Goal: Information Seeking & Learning: Learn about a topic

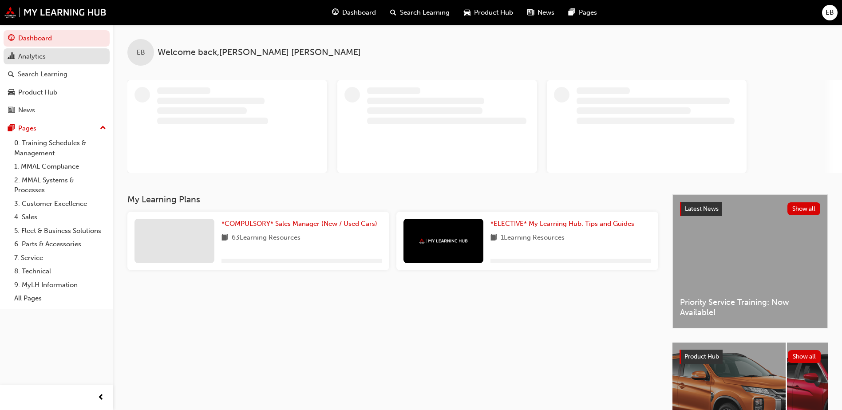
click at [45, 58] on div "Analytics" at bounding box center [32, 56] width 28 height 10
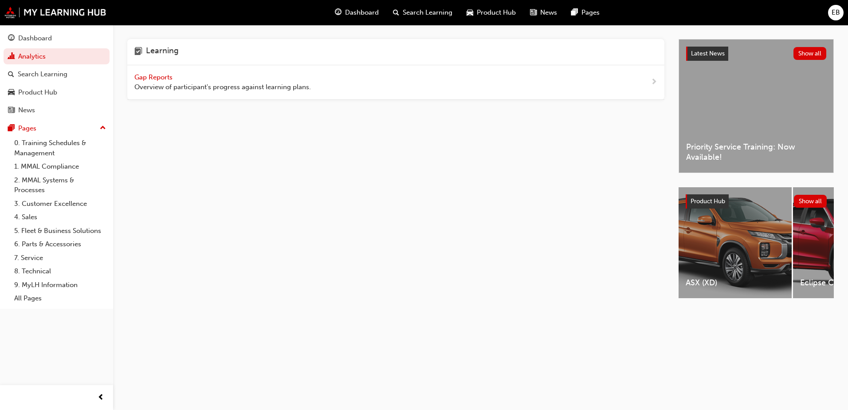
click at [160, 83] on span "Overview of participant's progress against learning plans." at bounding box center [222, 87] width 177 height 10
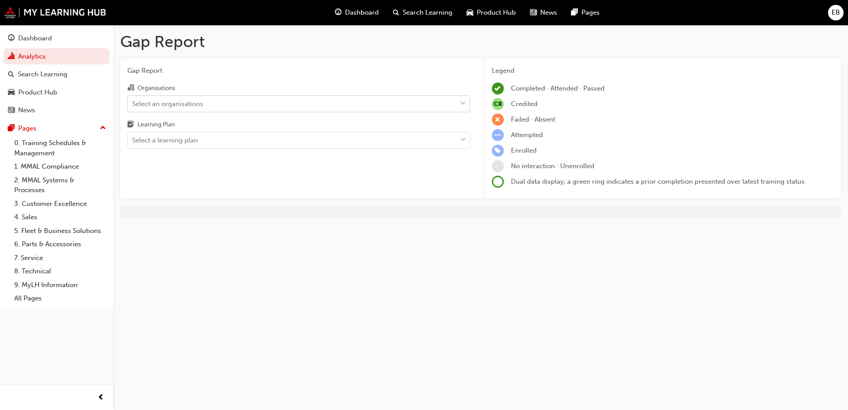
click at [253, 102] on div "Select an organisations" at bounding box center [292, 104] width 329 height 16
click at [133, 102] on input "Organisations Select an organisations" at bounding box center [132, 103] width 1 height 8
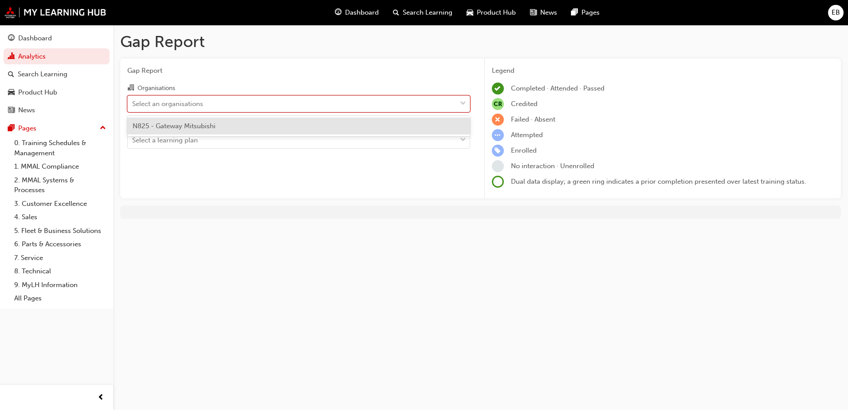
click at [206, 129] on span "N825 - Gateway Mitsubishi" at bounding box center [174, 126] width 83 height 8
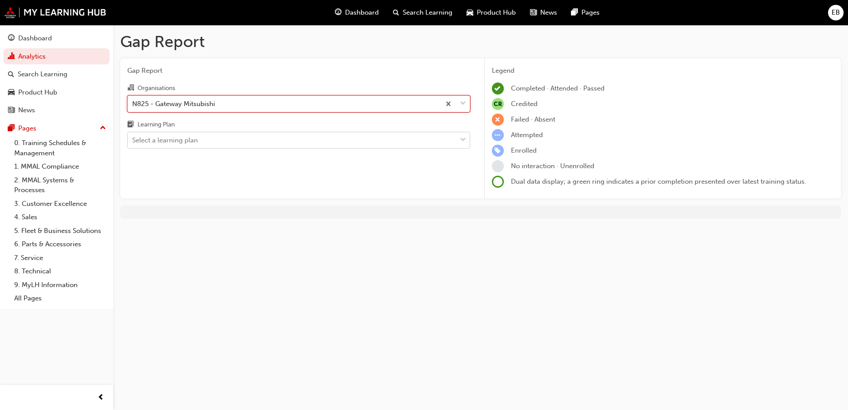
click at [202, 142] on div "Select a learning plan" at bounding box center [292, 141] width 329 height 16
click at [133, 142] on input "Learning Plan Select a learning plan" at bounding box center [132, 140] width 1 height 8
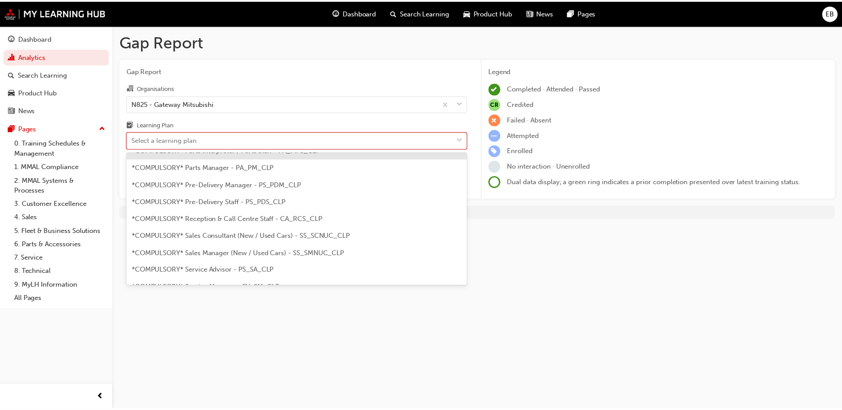
scroll to position [222, 0]
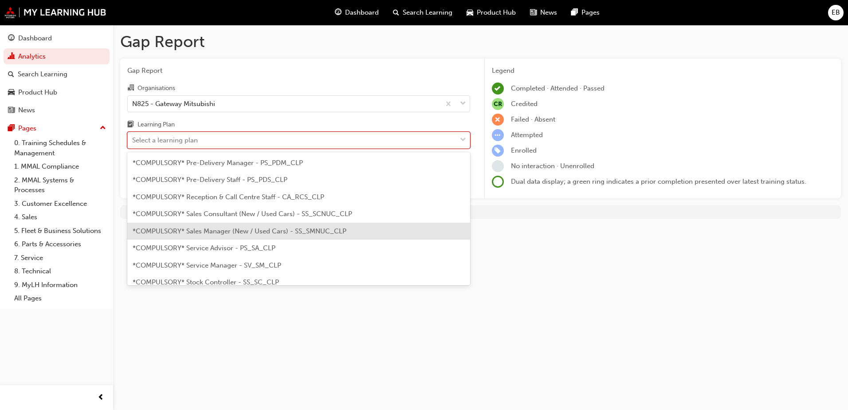
click at [233, 228] on span "*COMPULSORY* Sales Manager (New / Used Cars) - SS_SMNUC_CLP" at bounding box center [240, 231] width 214 height 8
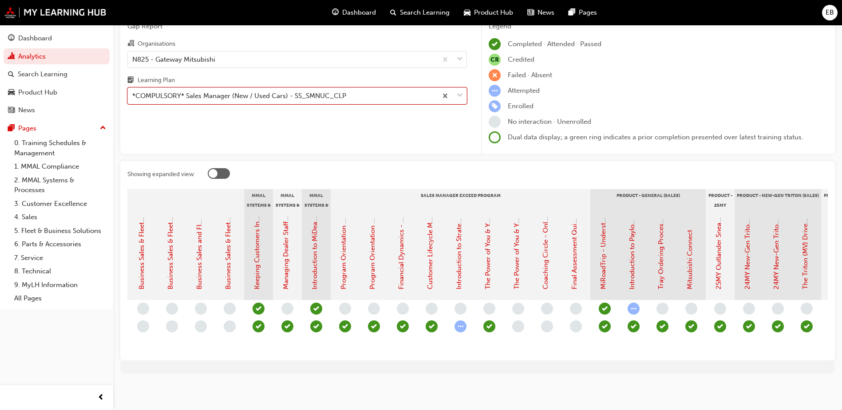
scroll to position [0, 1038]
click at [518, 259] on link "The Power of You & Your People - Assessment Quiz (Sales Manager Exceed Program)" at bounding box center [515, 159] width 8 height 262
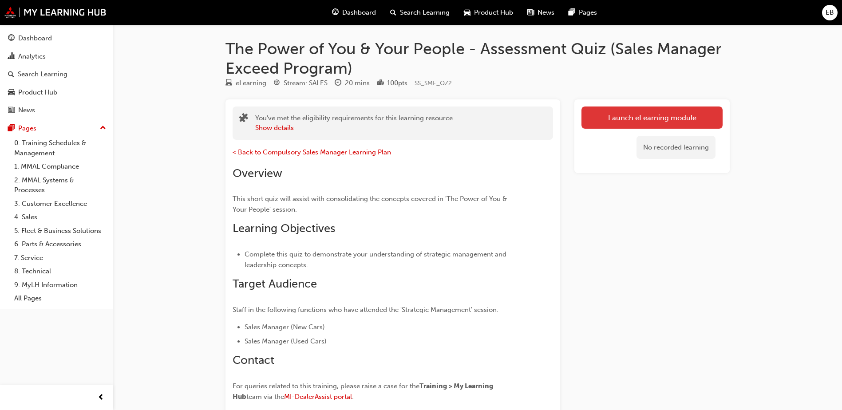
click at [610, 117] on link "Launch eLearning module" at bounding box center [651, 117] width 141 height 22
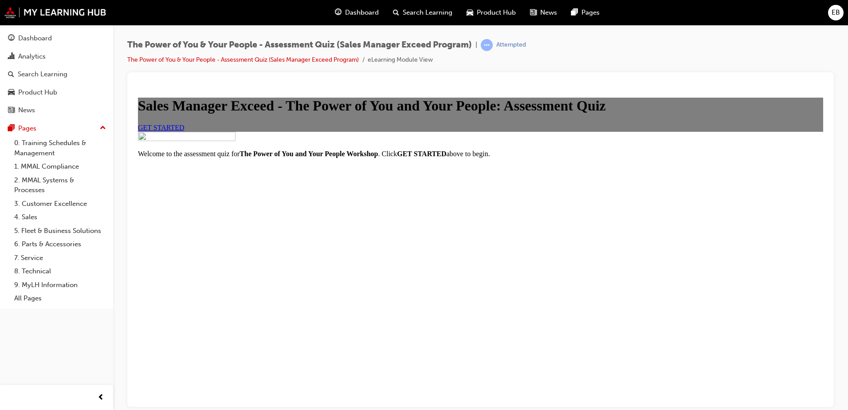
scroll to position [44, 0]
click at [185, 131] on span "GET STARTED" at bounding box center [161, 127] width 47 height 8
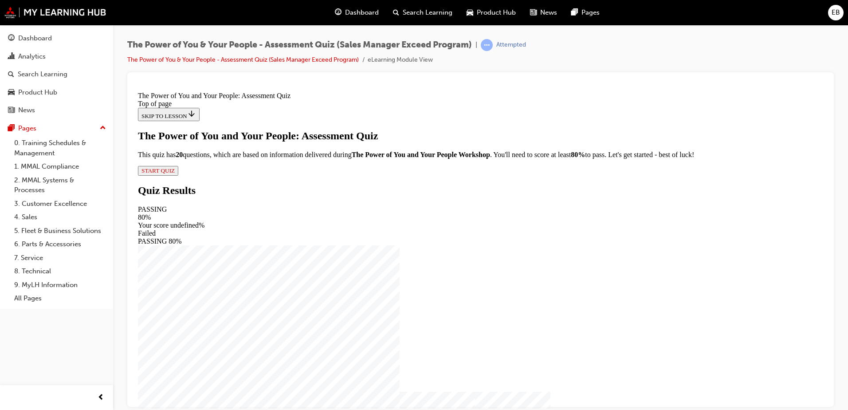
scroll to position [1, 0]
click at [175, 173] on span "START QUIZ" at bounding box center [158, 170] width 33 height 7
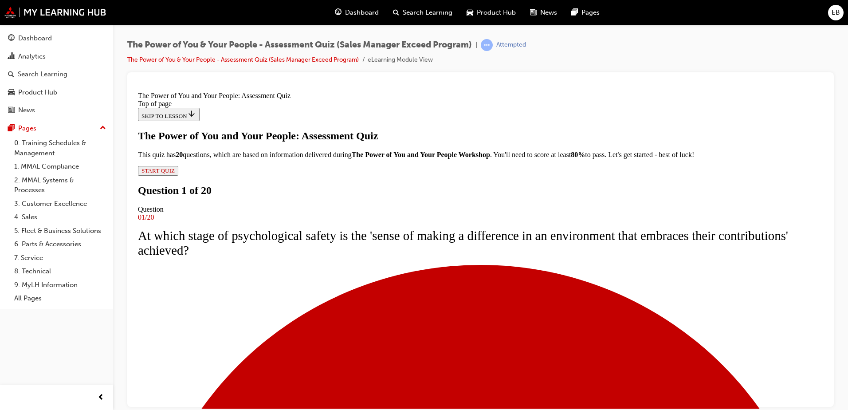
scroll to position [90, 0]
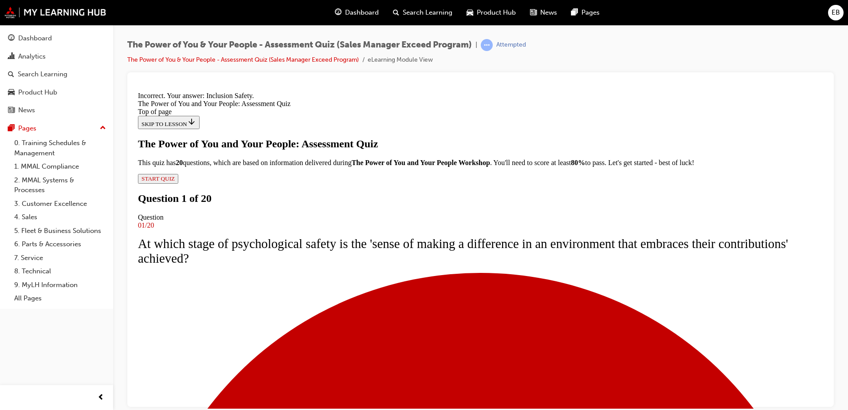
scroll to position [148, 0]
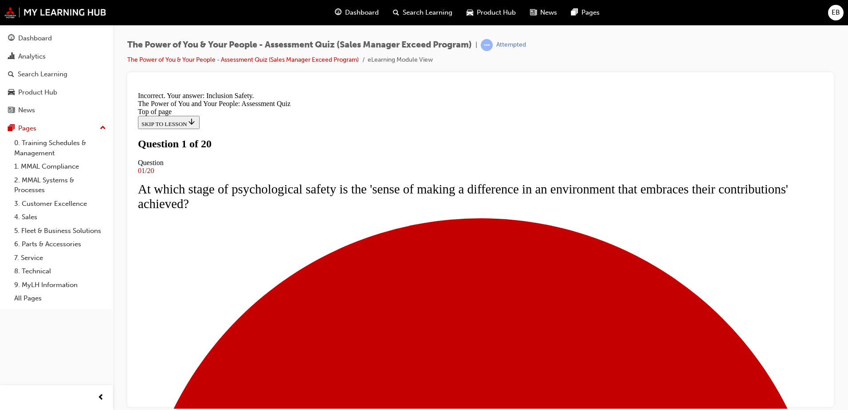
scroll to position [89, 0]
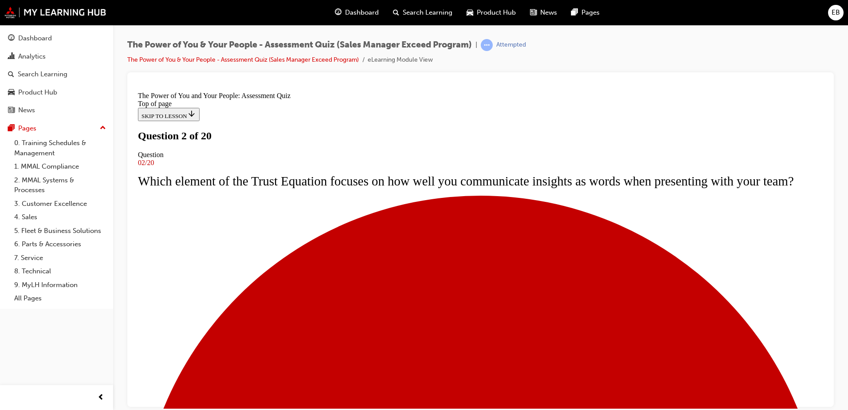
scroll to position [89, 0]
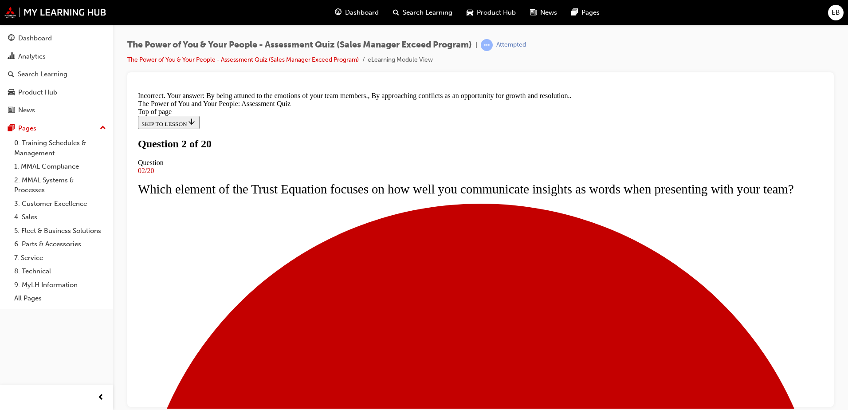
scroll to position [163, 0]
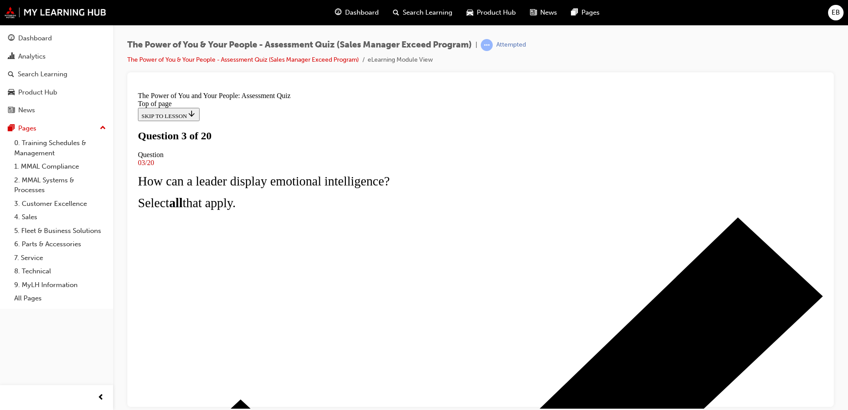
scroll to position [44, 0]
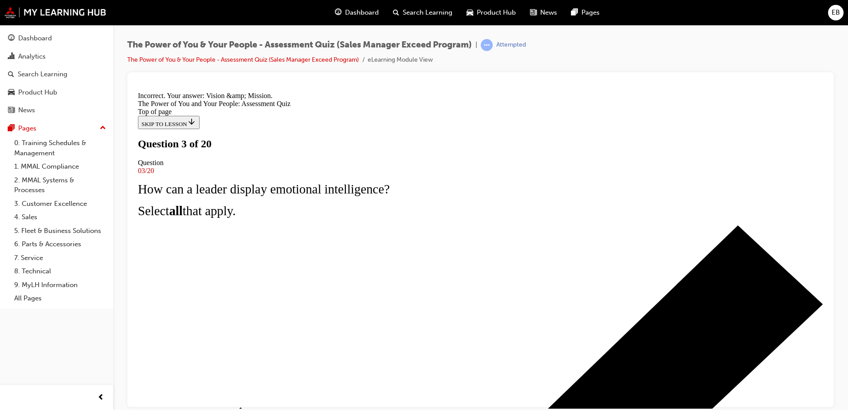
scroll to position [148, 0]
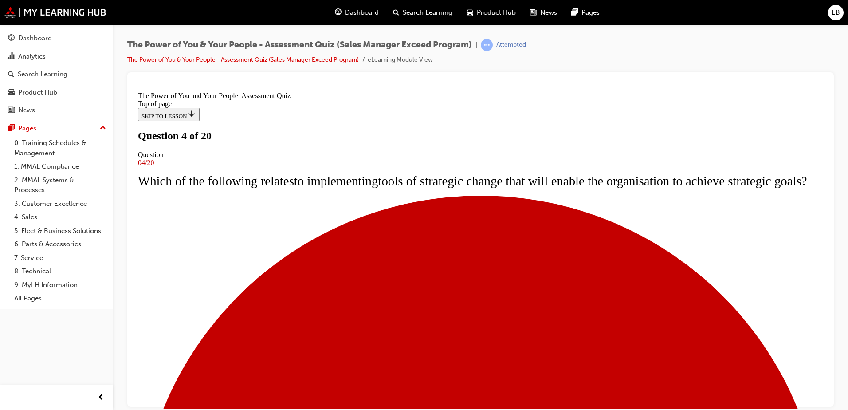
scroll to position [89, 0]
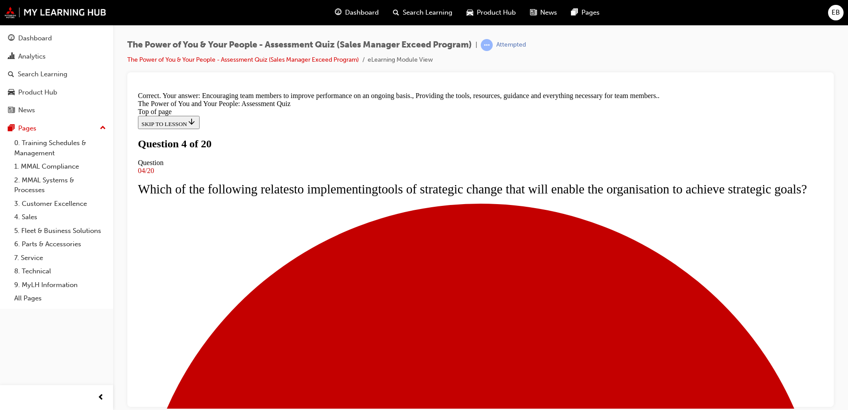
scroll to position [181, 0]
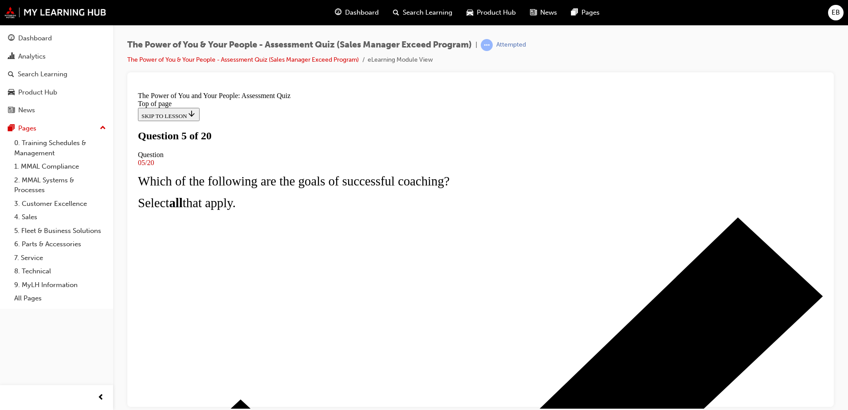
scroll to position [44, 0]
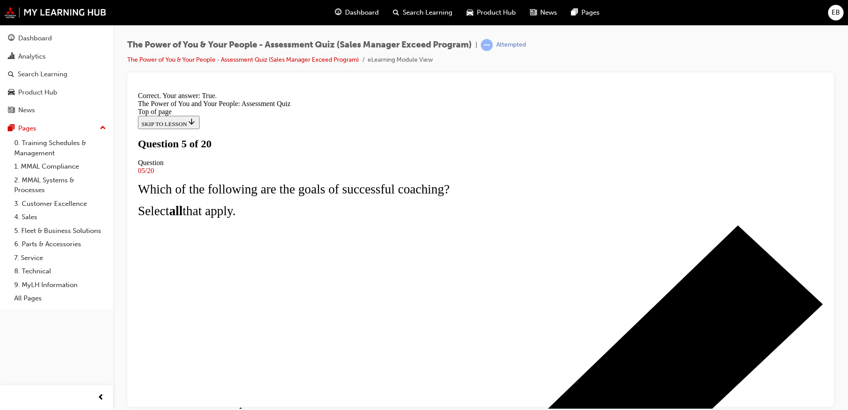
scroll to position [108, 0]
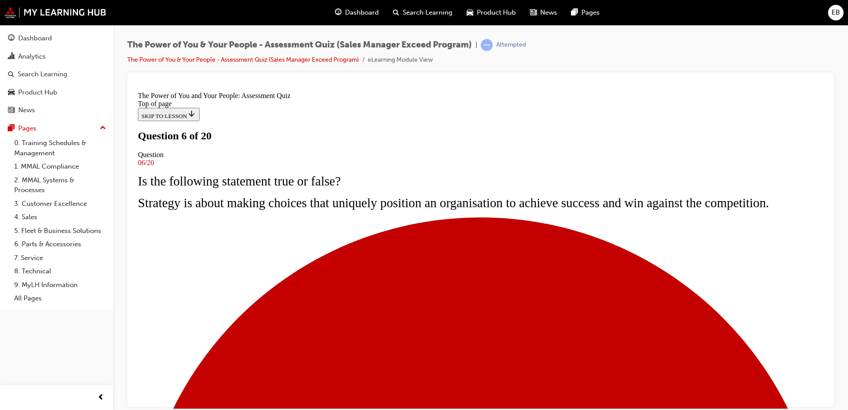
scroll to position [44, 0]
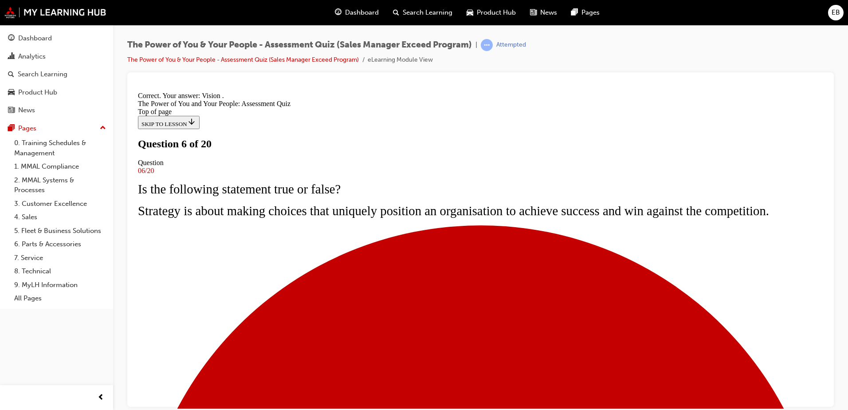
scroll to position [148, 0]
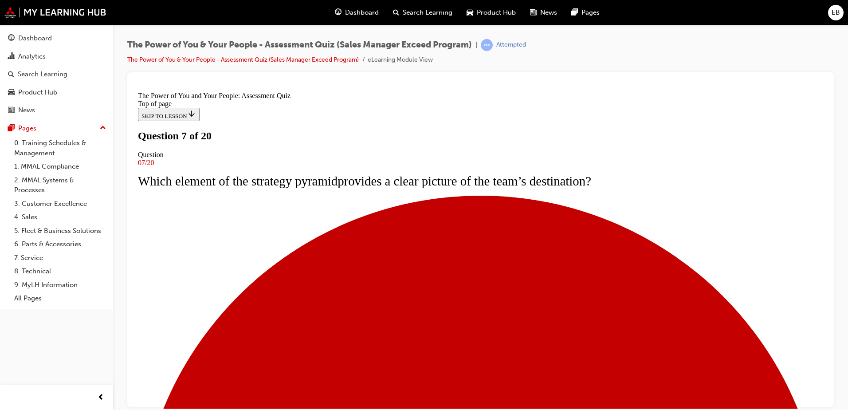
scroll to position [44, 0]
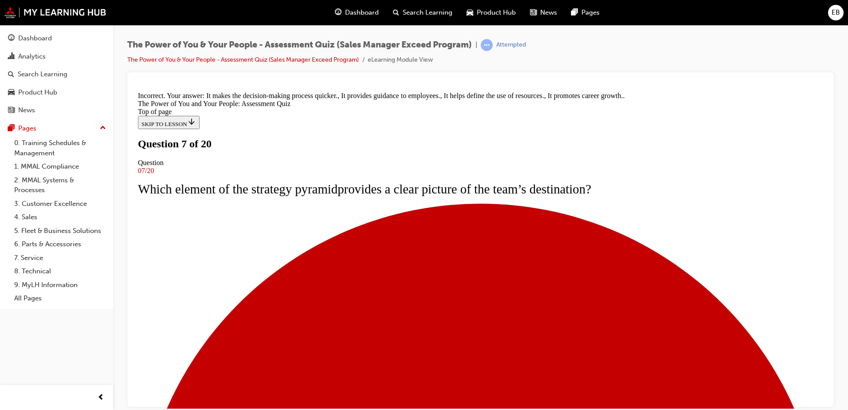
scroll to position [163, 0]
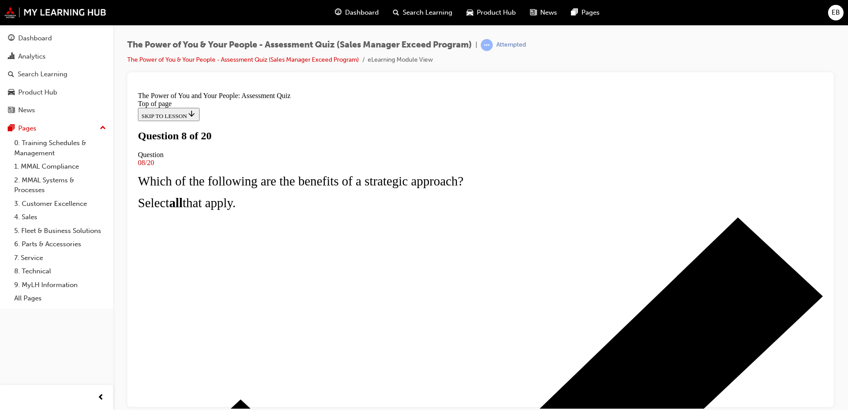
scroll to position [44, 0]
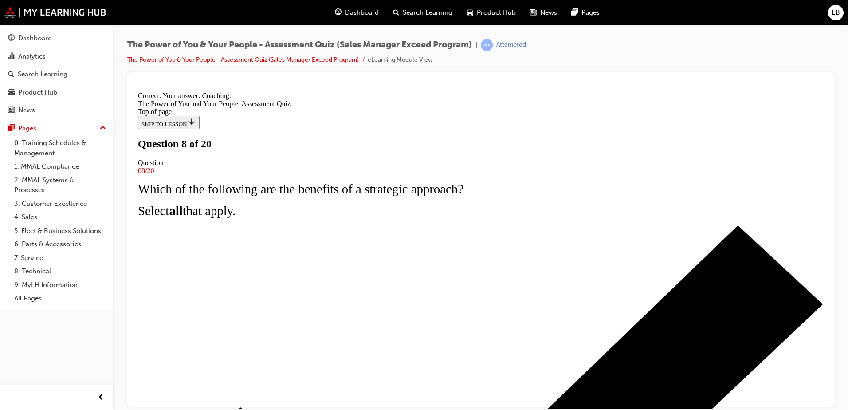
scroll to position [148, 0]
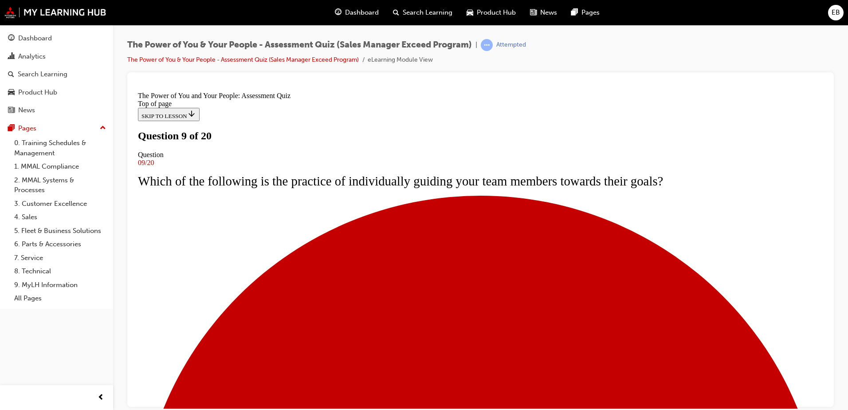
scroll to position [89, 0]
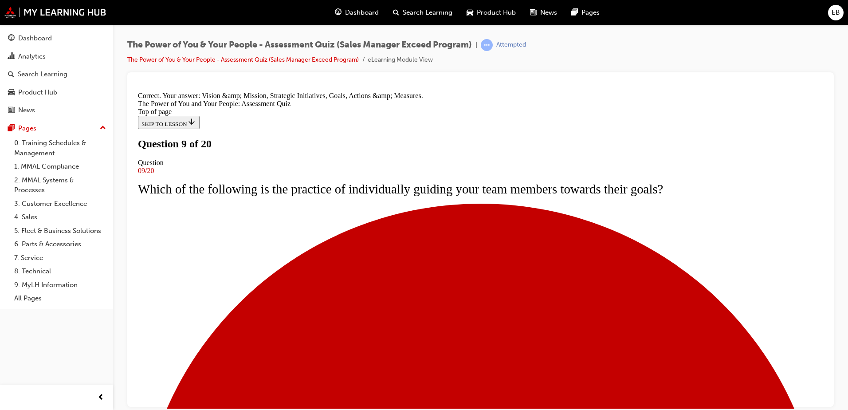
scroll to position [163, 0]
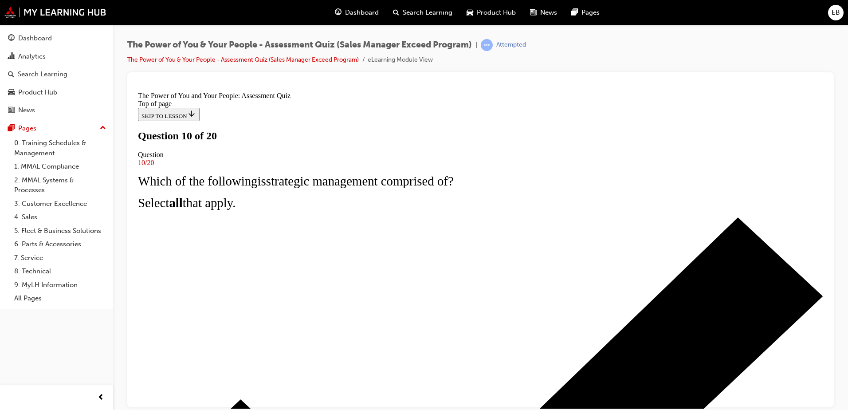
scroll to position [44, 0]
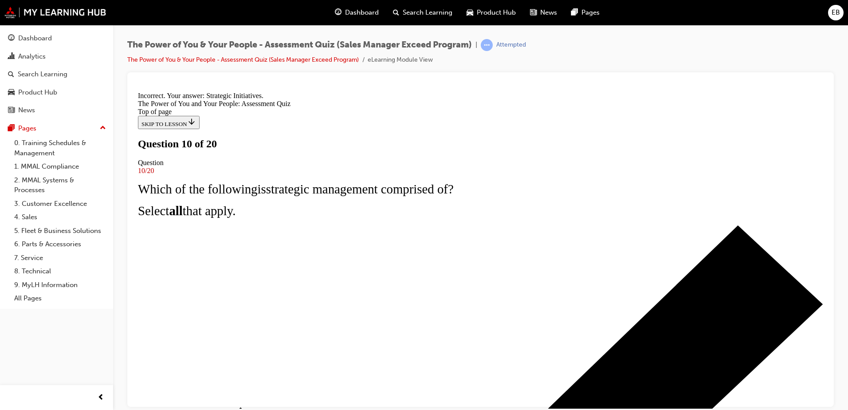
scroll to position [132, 0]
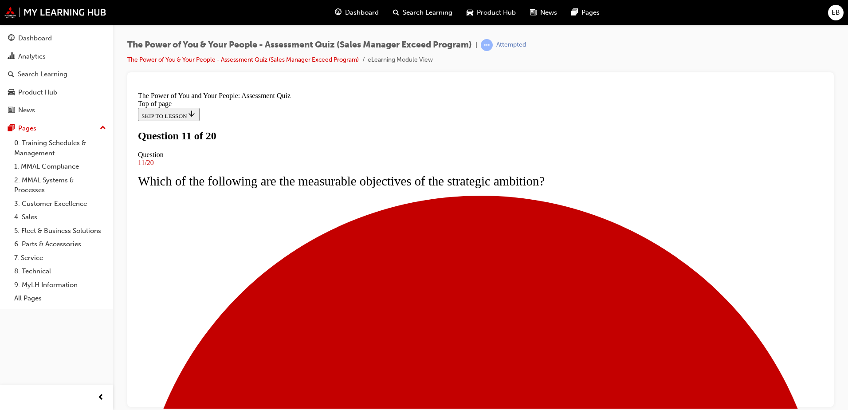
scroll to position [44, 0]
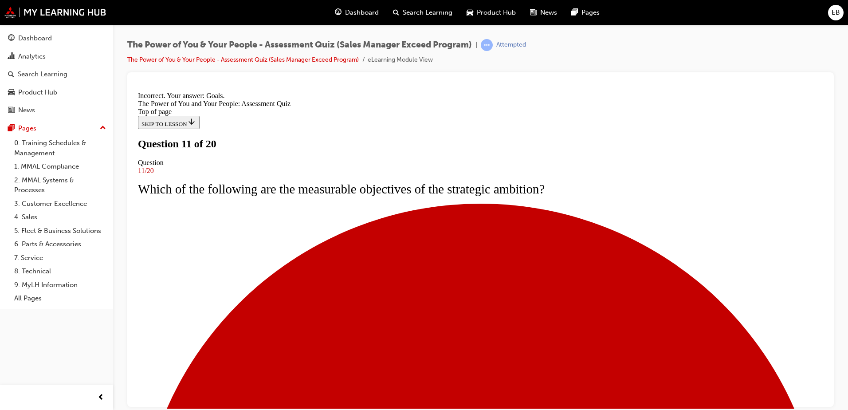
scroll to position [148, 0]
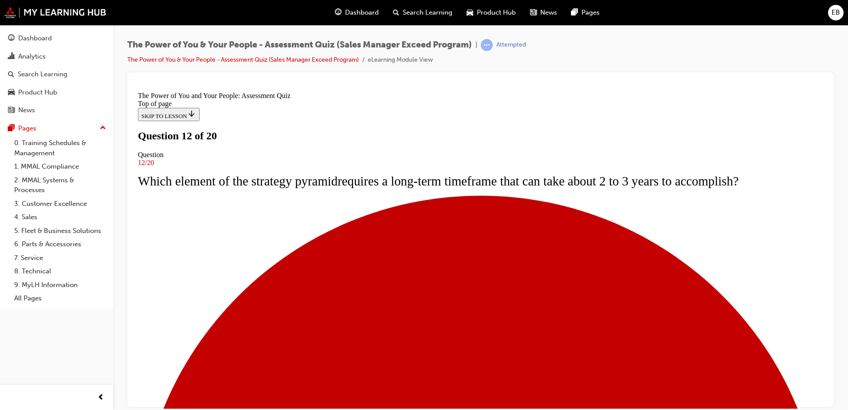
scroll to position [44, 0]
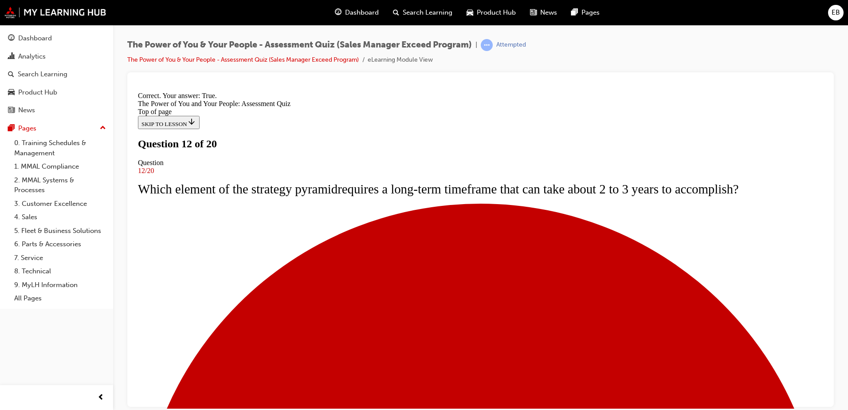
scroll to position [124, 0]
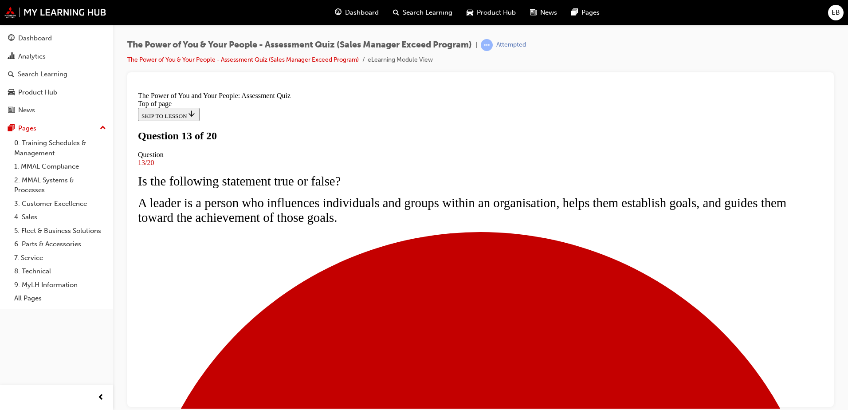
scroll to position [44, 0]
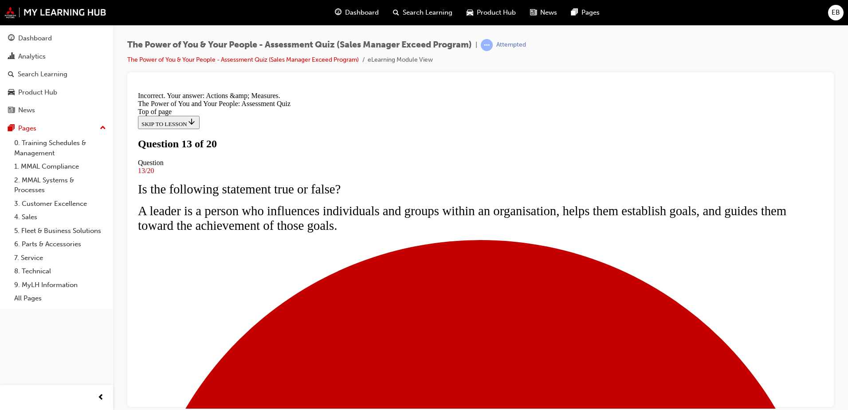
scroll to position [148, 0]
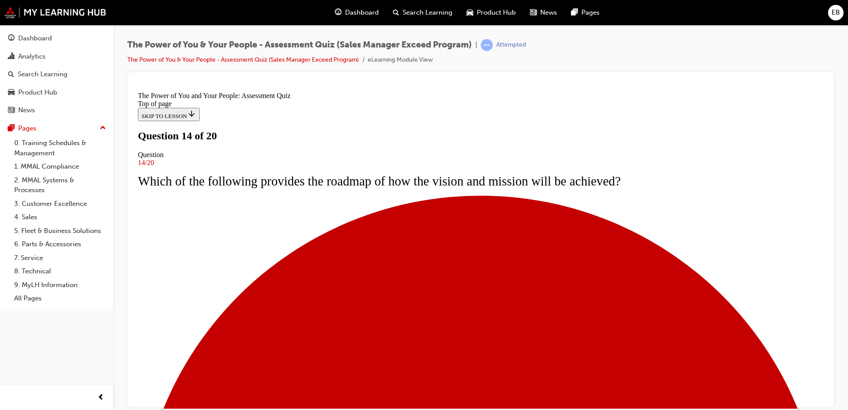
scroll to position [89, 0]
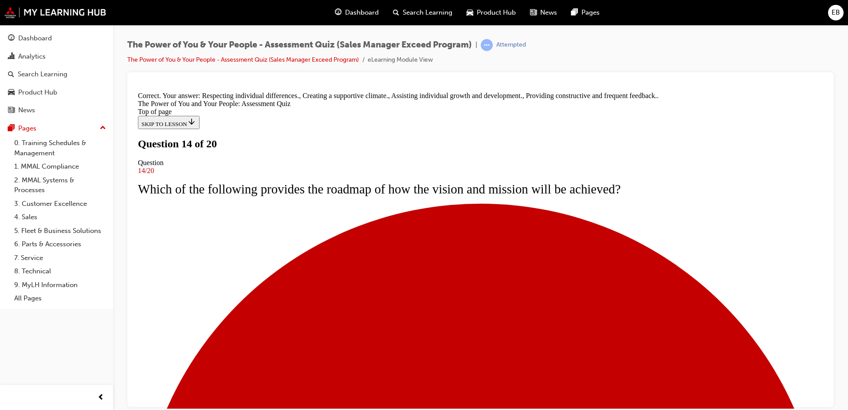
scroll to position [163, 0]
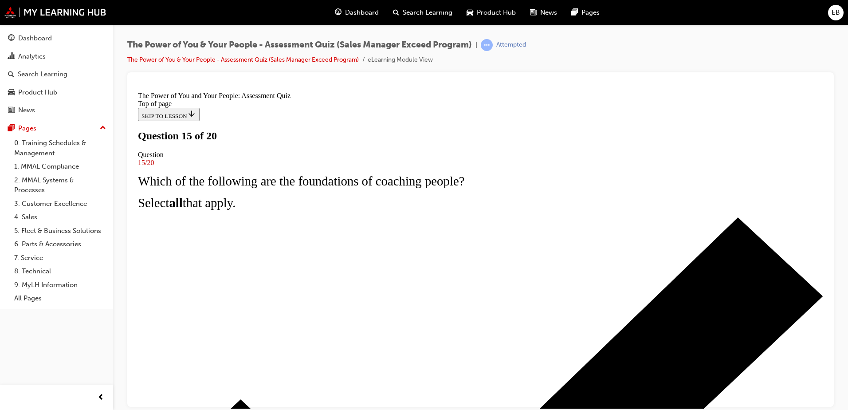
scroll to position [44, 0]
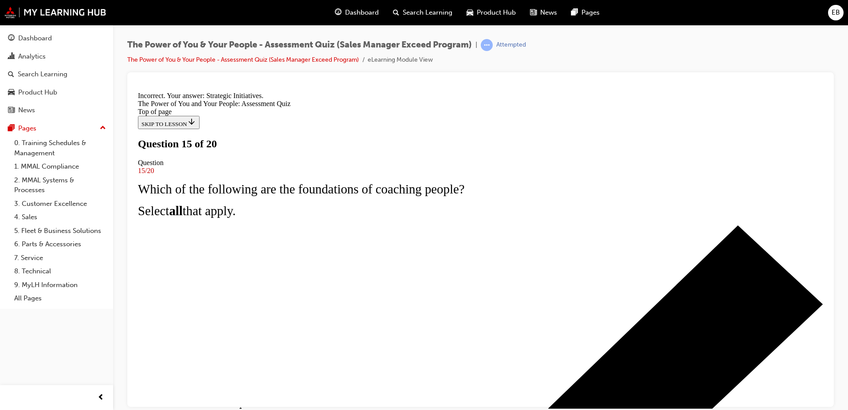
scroll to position [148, 0]
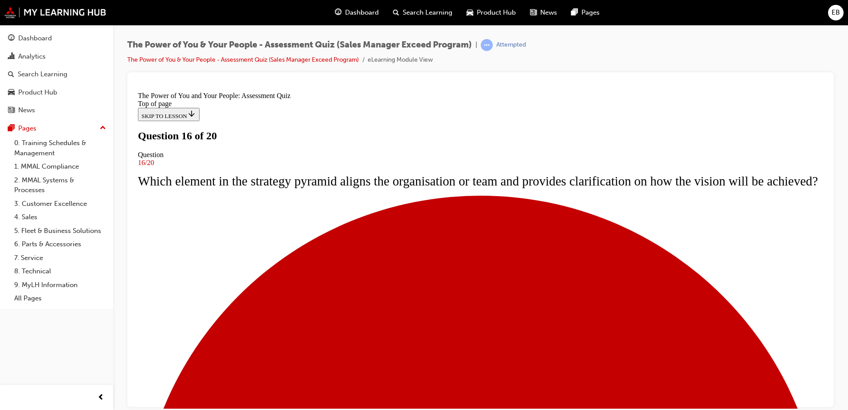
scroll to position [89, 0]
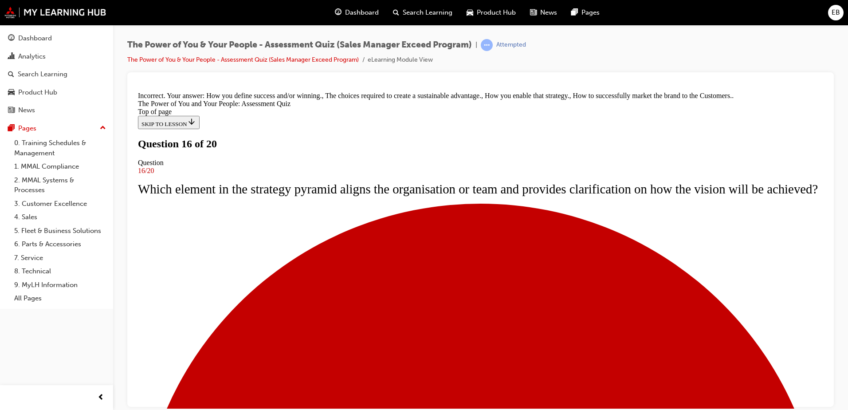
scroll to position [163, 0]
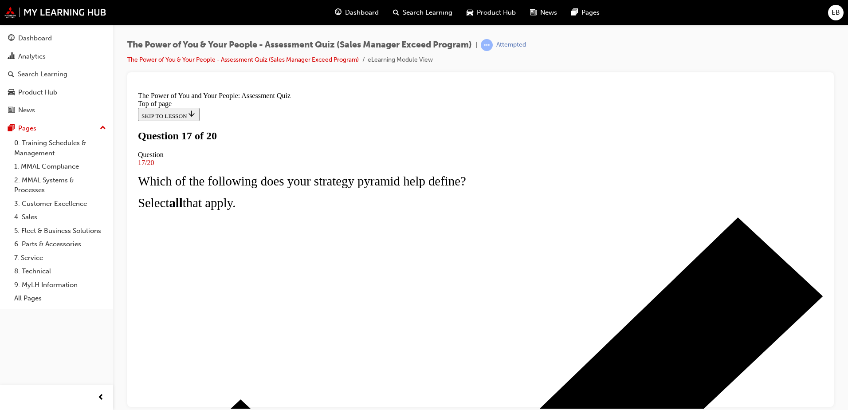
scroll to position [44, 0]
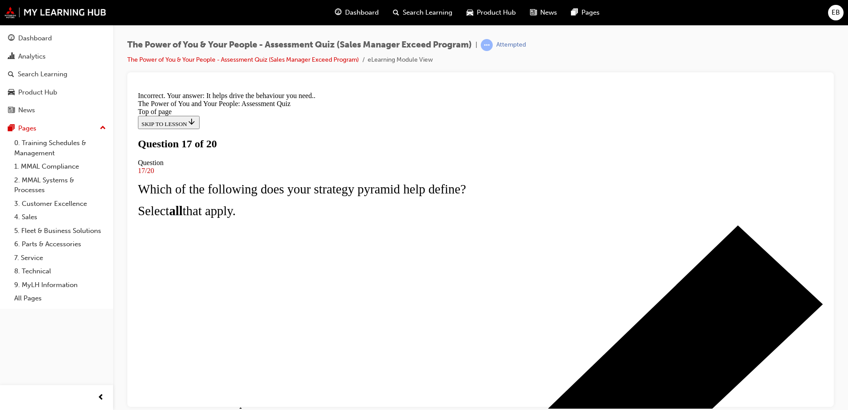
scroll to position [132, 0]
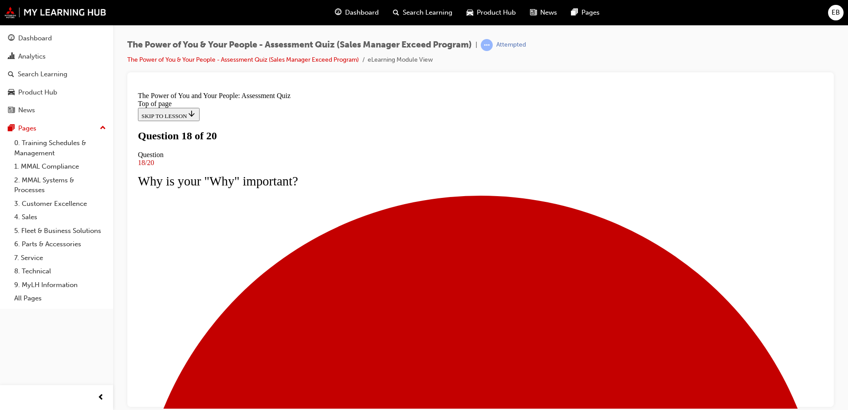
scroll to position [44, 0]
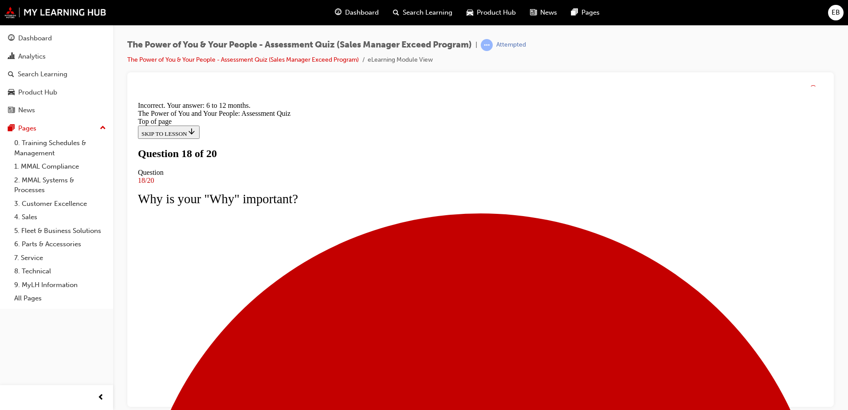
scroll to position [148, 0]
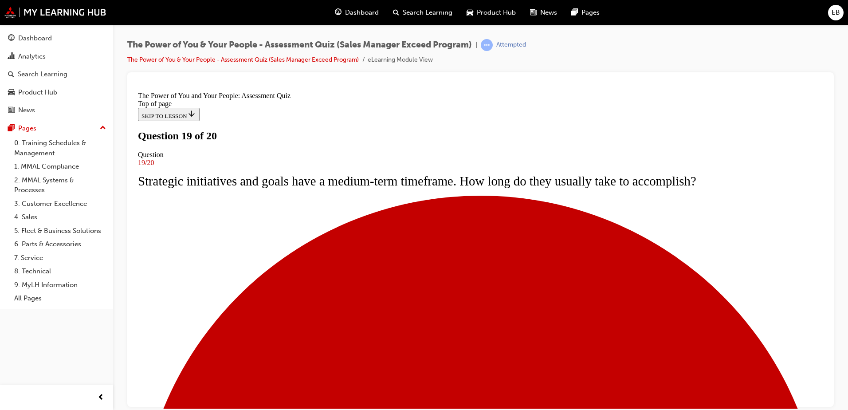
scroll to position [44, 0]
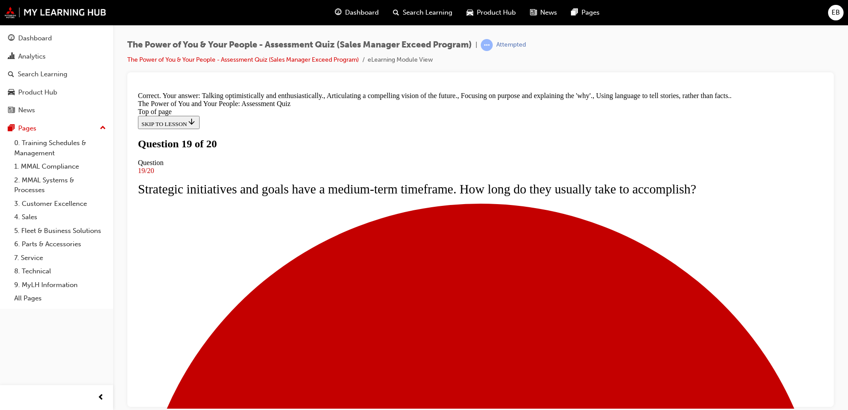
scroll to position [163, 0]
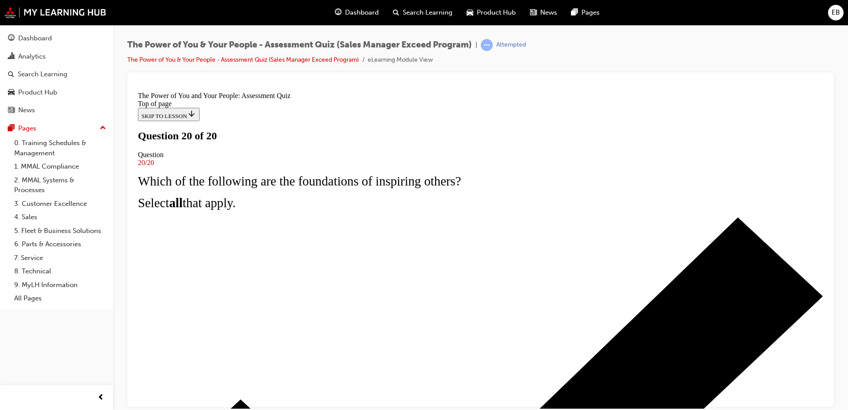
scroll to position [144, 0]
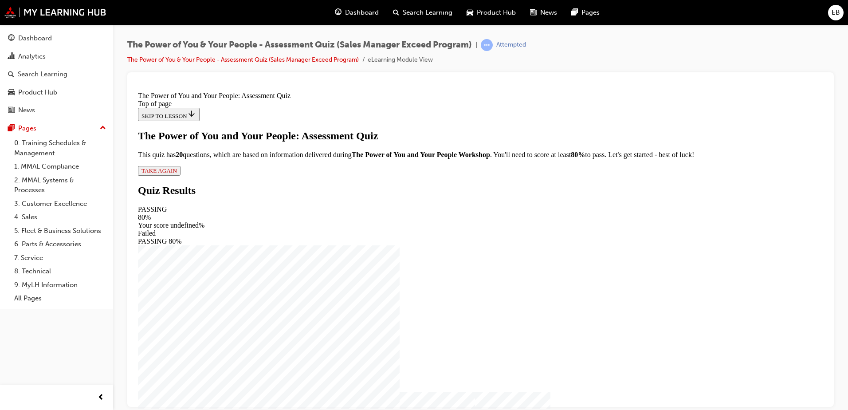
scroll to position [1, 0]
click at [181, 175] on button "TAKE AGAIN" at bounding box center [159, 170] width 43 height 10
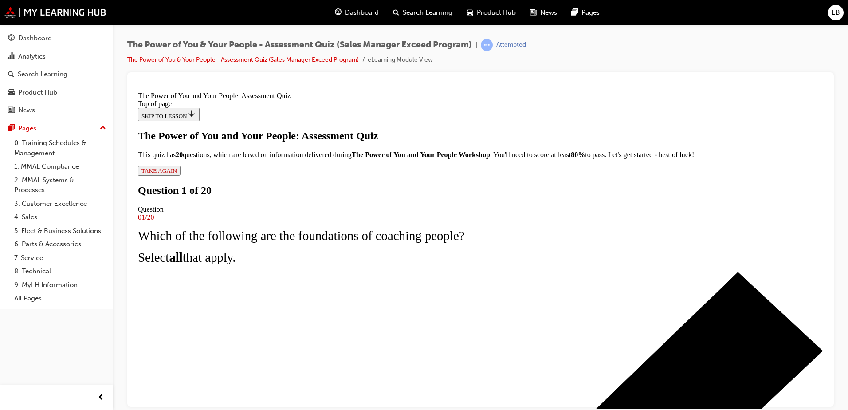
scroll to position [90, 0]
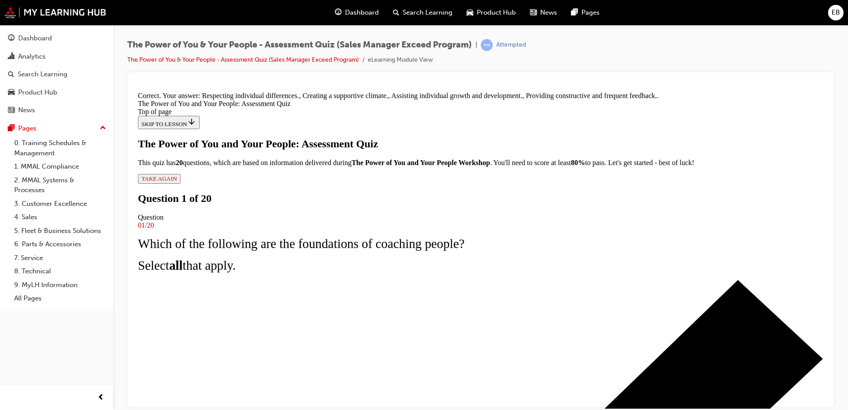
scroll to position [163, 0]
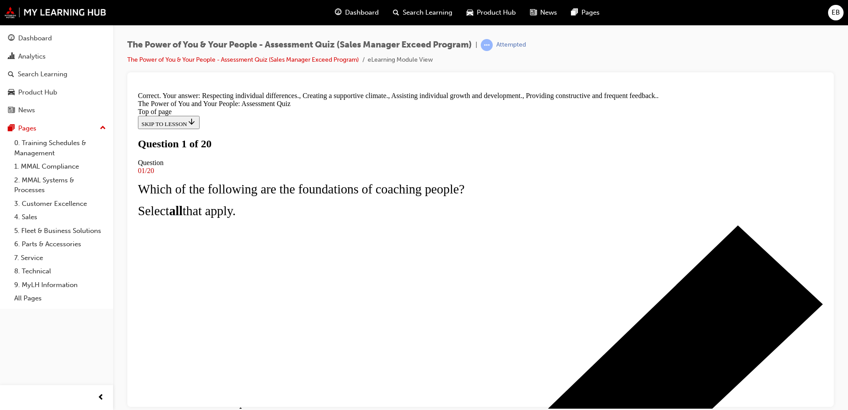
scroll to position [89, 0]
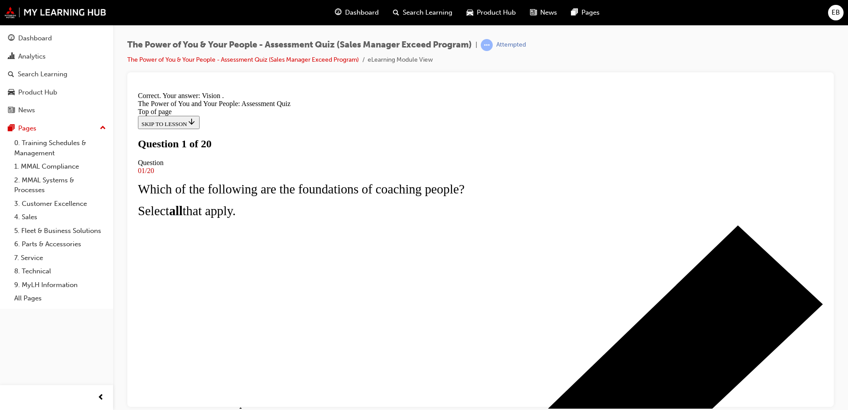
scroll to position [148, 0]
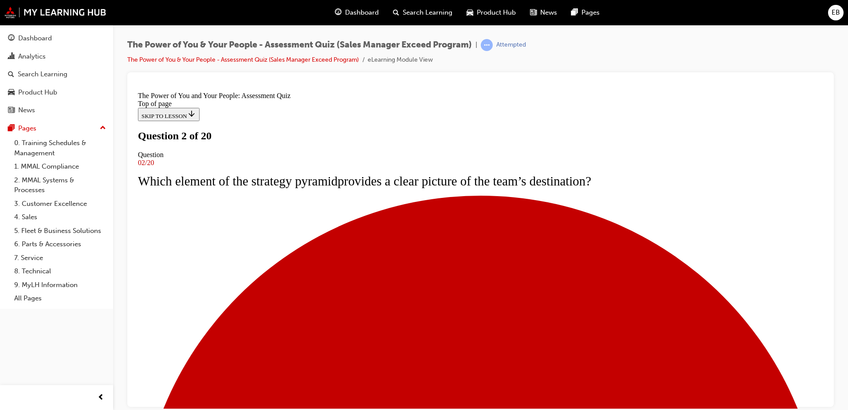
scroll to position [44, 0]
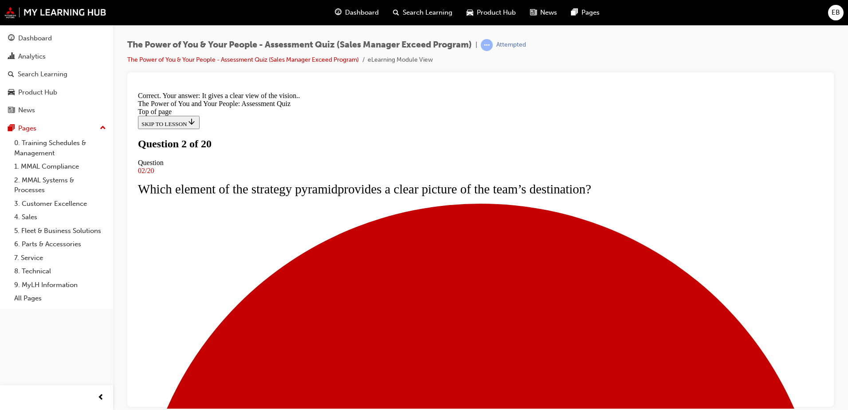
scroll to position [132, 0]
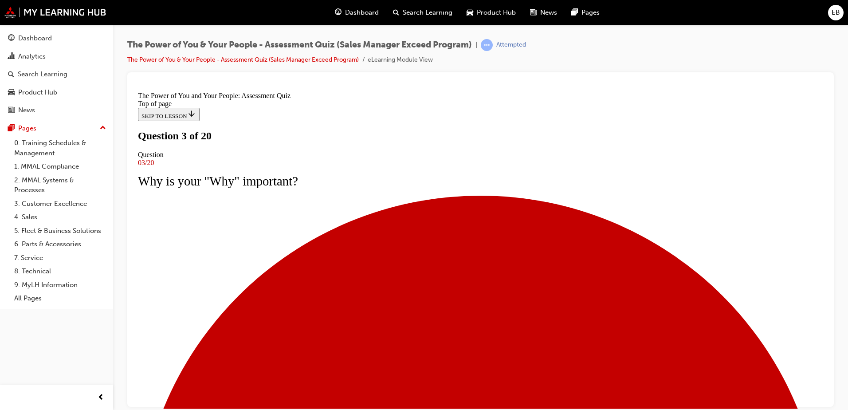
scroll to position [89, 0]
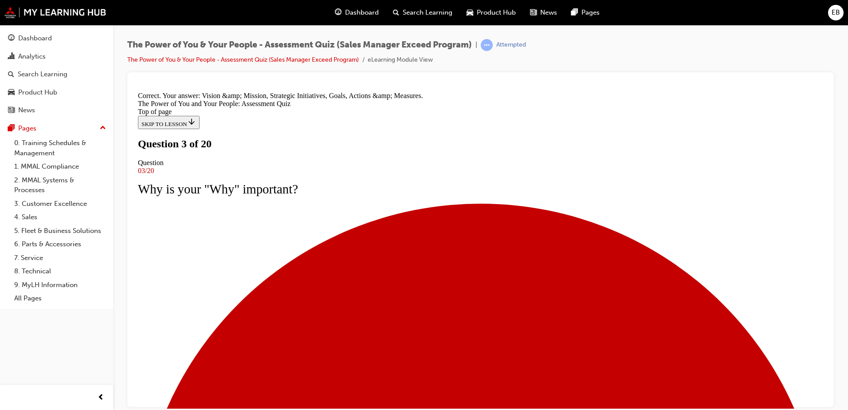
scroll to position [163, 0]
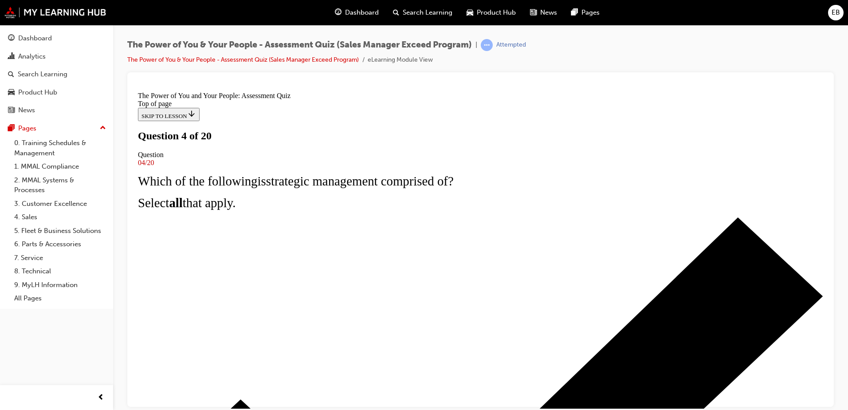
scroll to position [44, 0]
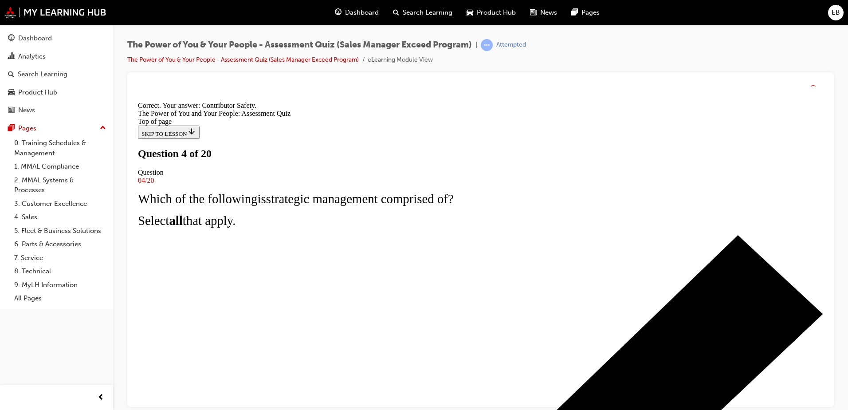
scroll to position [148, 0]
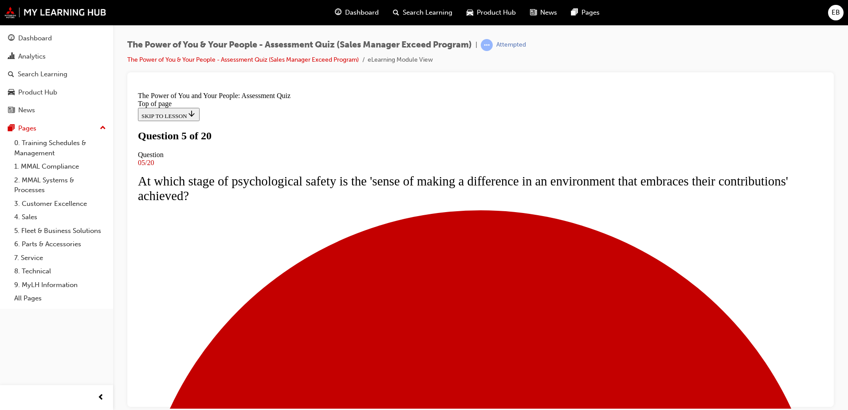
scroll to position [44, 0]
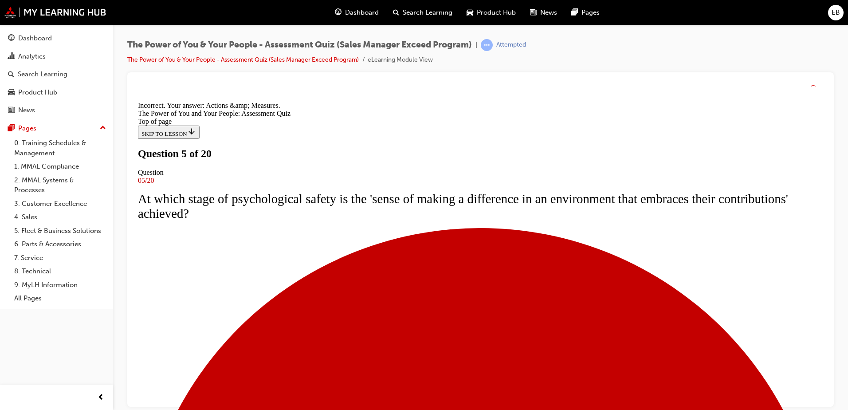
scroll to position [148, 0]
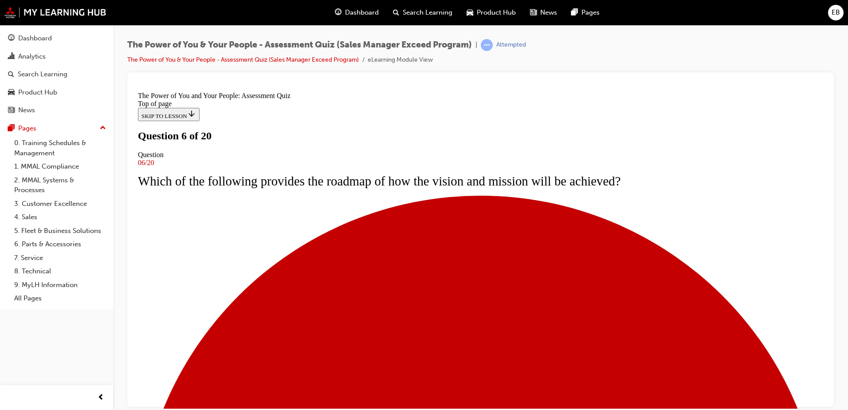
scroll to position [44, 0]
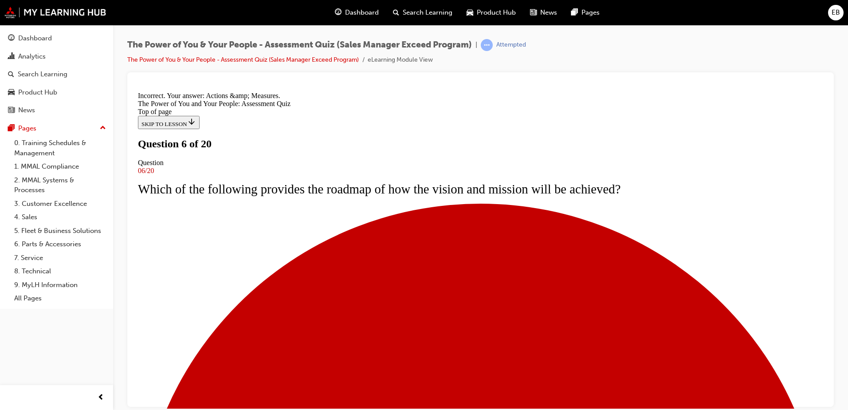
scroll to position [132, 0]
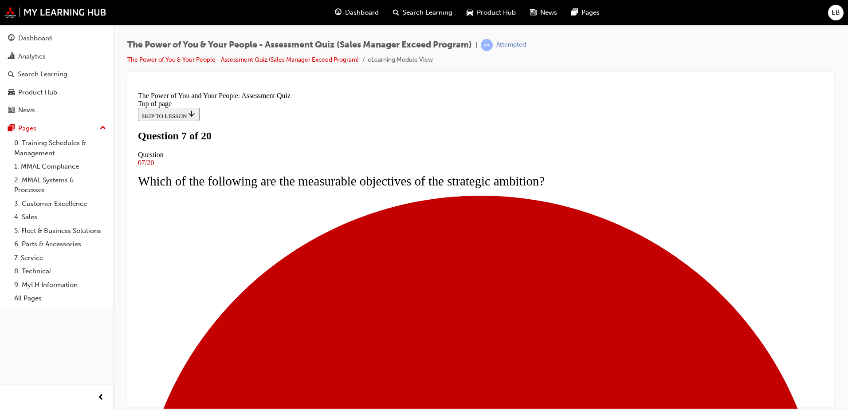
scroll to position [44, 0]
drag, startPoint x: 384, startPoint y: 240, endPoint x: 383, endPoint y: 246, distance: 5.8
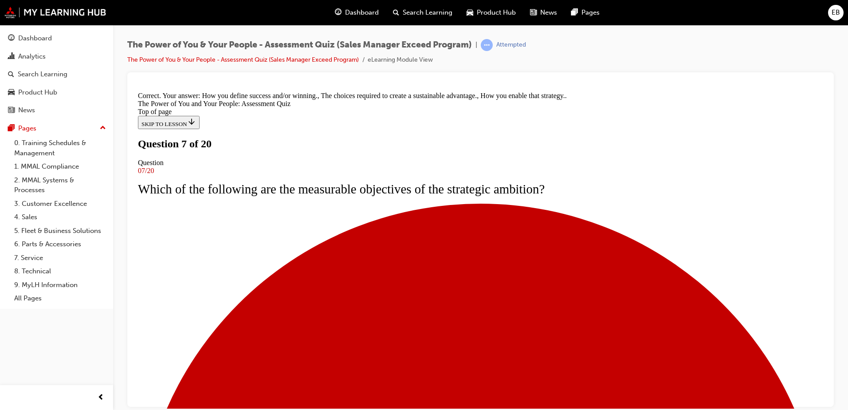
scroll to position [163, 0]
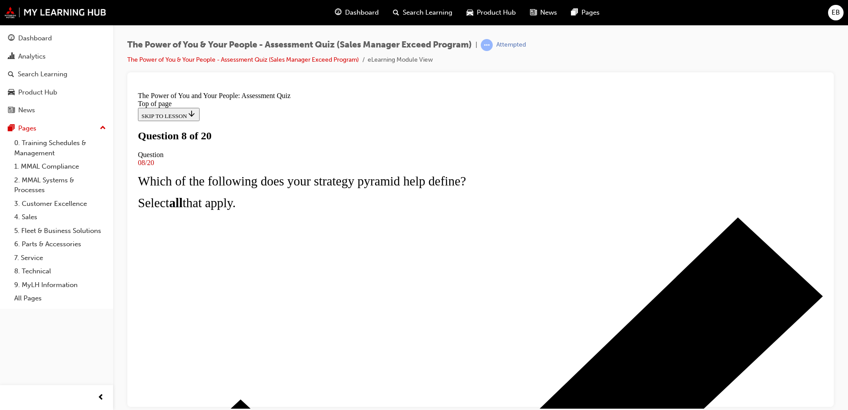
scroll to position [44, 0]
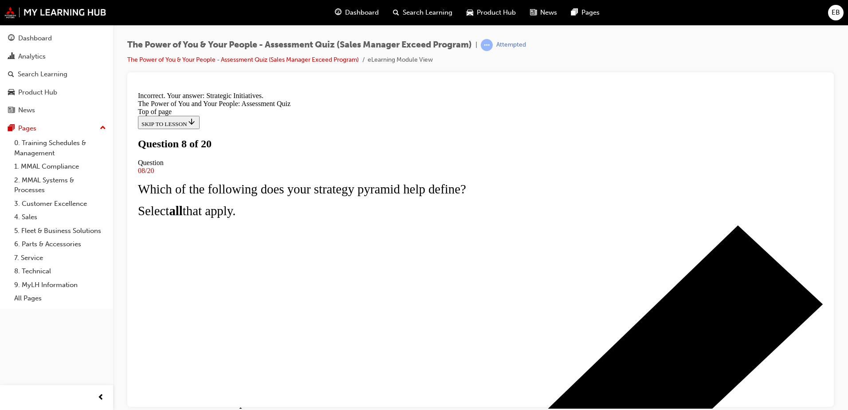
scroll to position [148, 0]
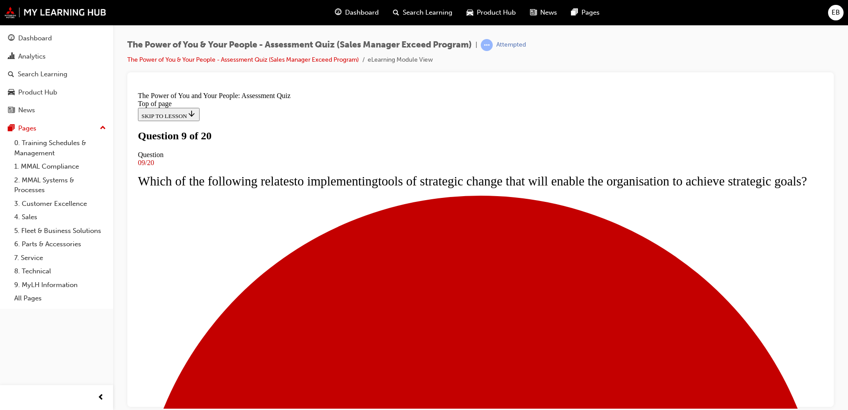
scroll to position [44, 0]
drag, startPoint x: 391, startPoint y: 317, endPoint x: 393, endPoint y: 341, distance: 24.0
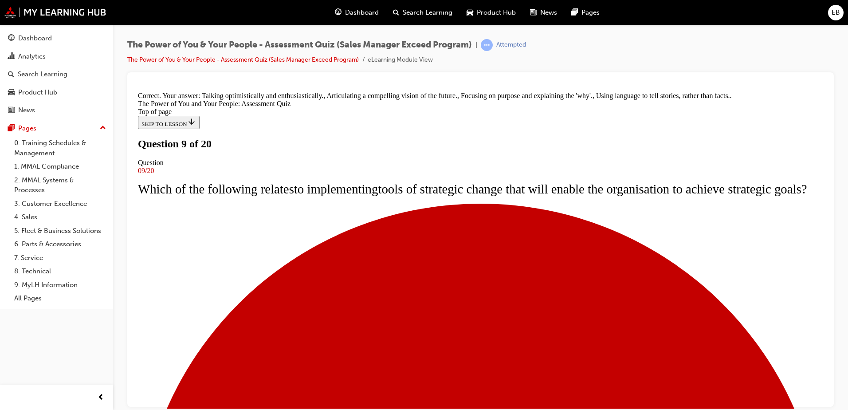
scroll to position [163, 0]
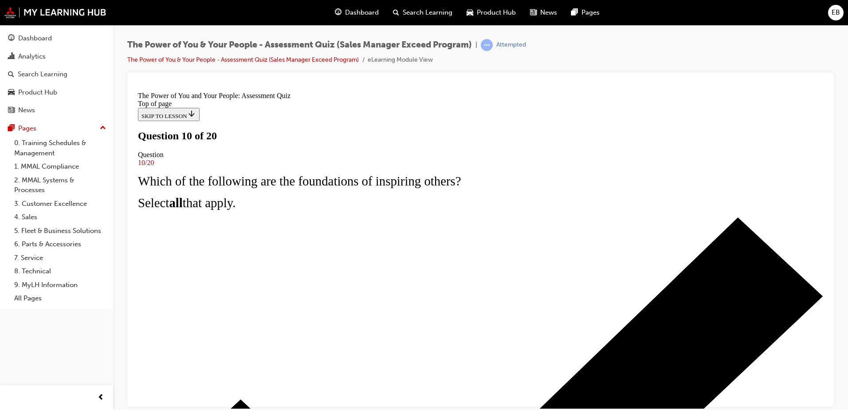
scroll to position [44, 0]
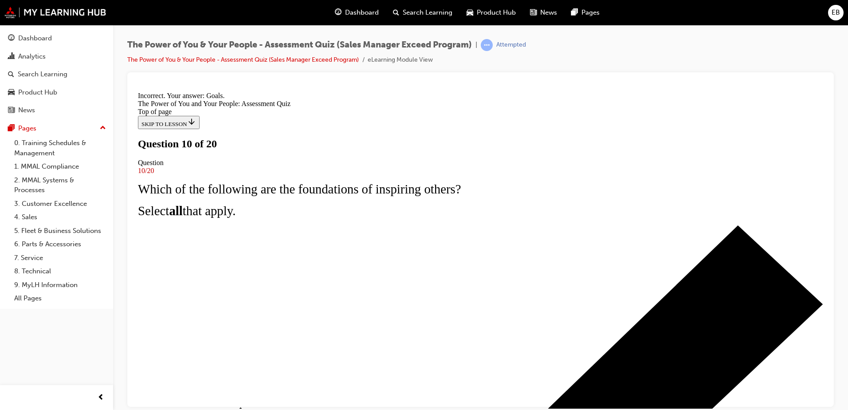
scroll to position [148, 0]
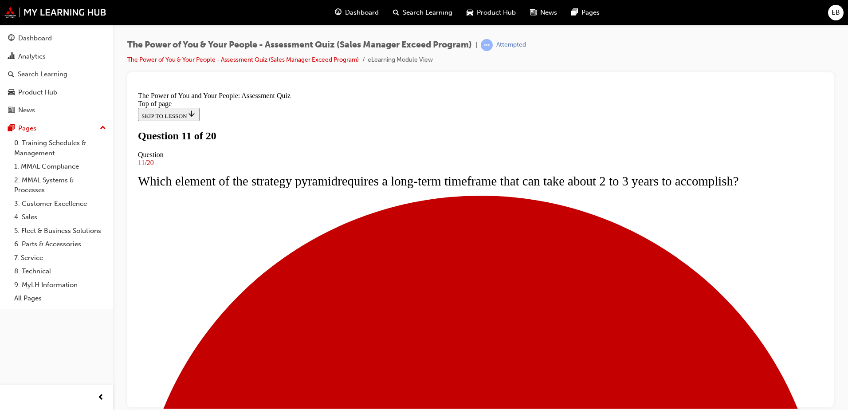
scroll to position [44, 0]
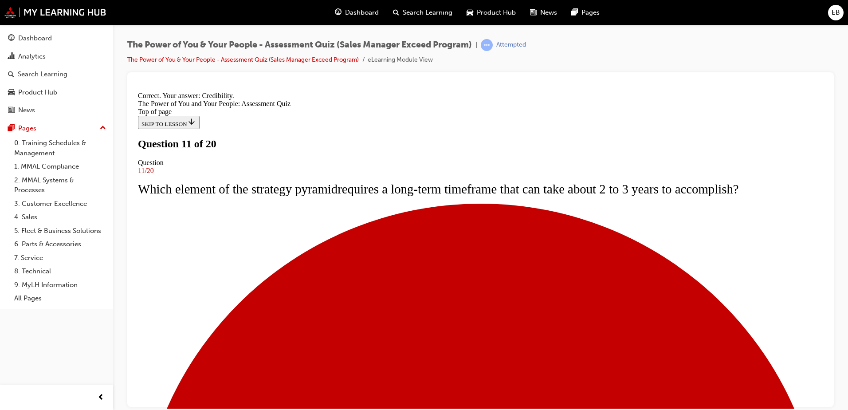
scroll to position [148, 0]
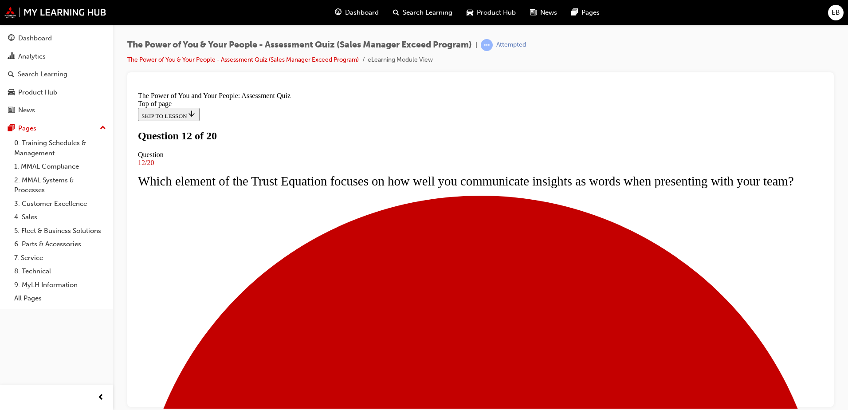
scroll to position [89, 0]
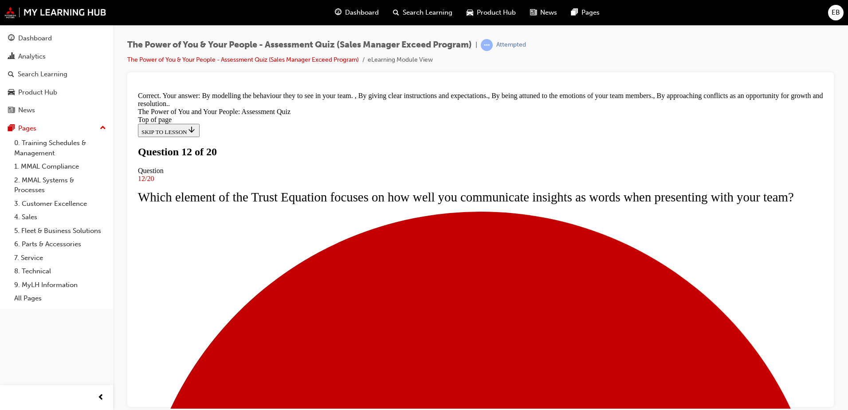
scroll to position [163, 0]
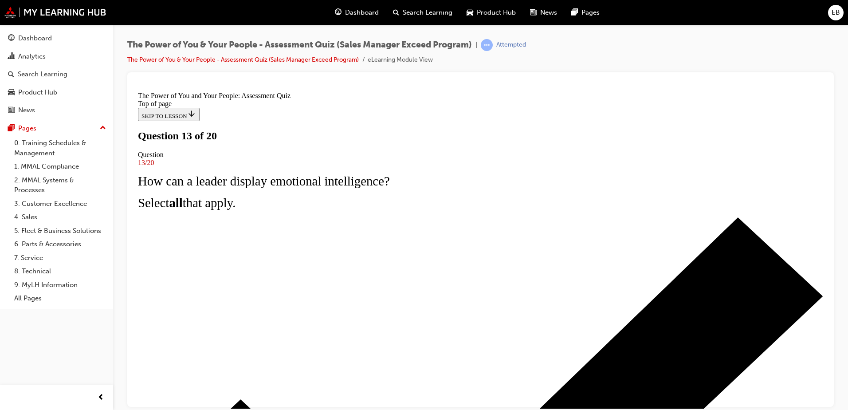
scroll to position [89, 0]
drag, startPoint x: 449, startPoint y: 284, endPoint x: 454, endPoint y: 307, distance: 23.2
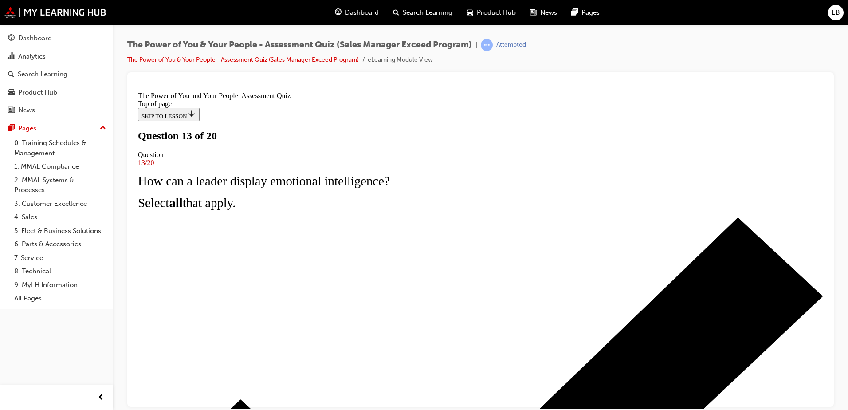
drag, startPoint x: 456, startPoint y: 318, endPoint x: 465, endPoint y: 346, distance: 29.6
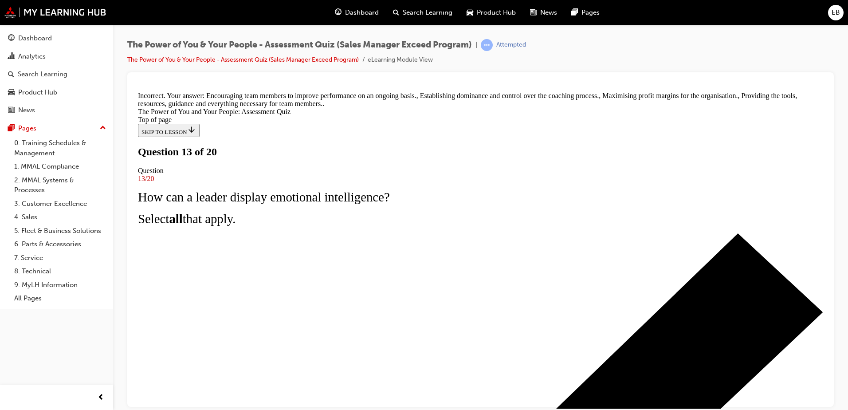
scroll to position [181, 0]
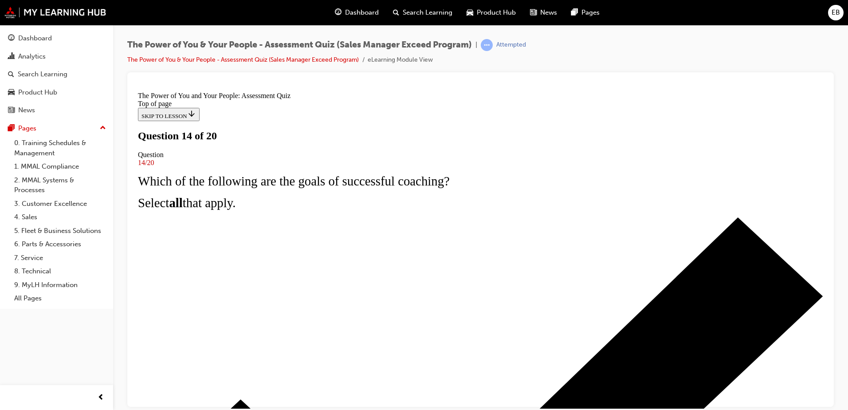
scroll to position [44, 0]
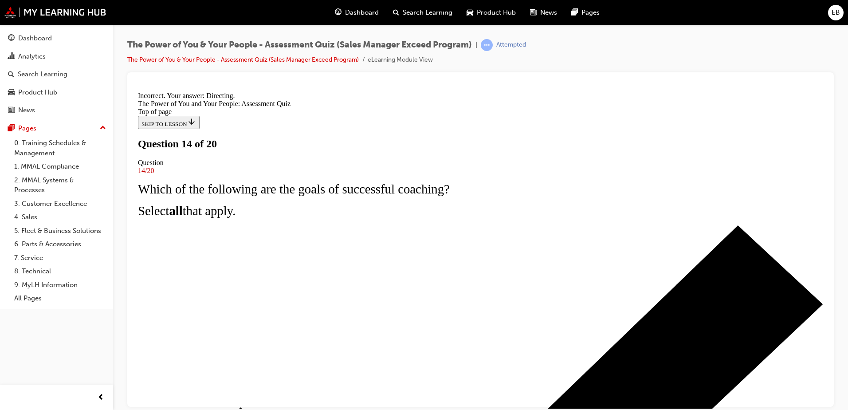
scroll to position [148, 0]
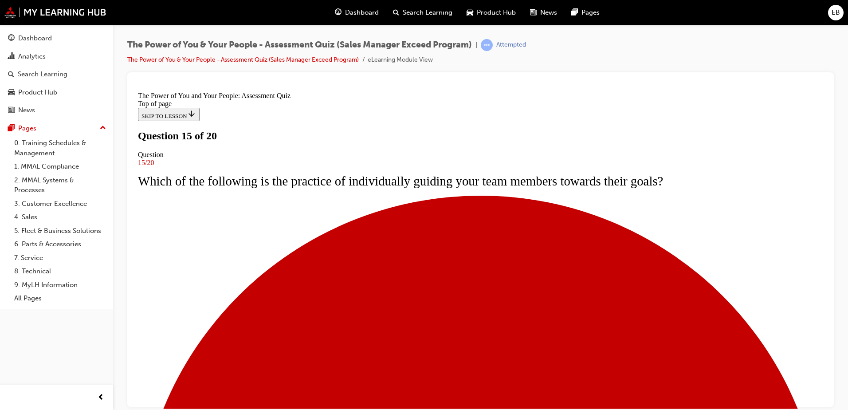
scroll to position [44, 0]
drag, startPoint x: 428, startPoint y: 310, endPoint x: 436, endPoint y: 313, distance: 8.2
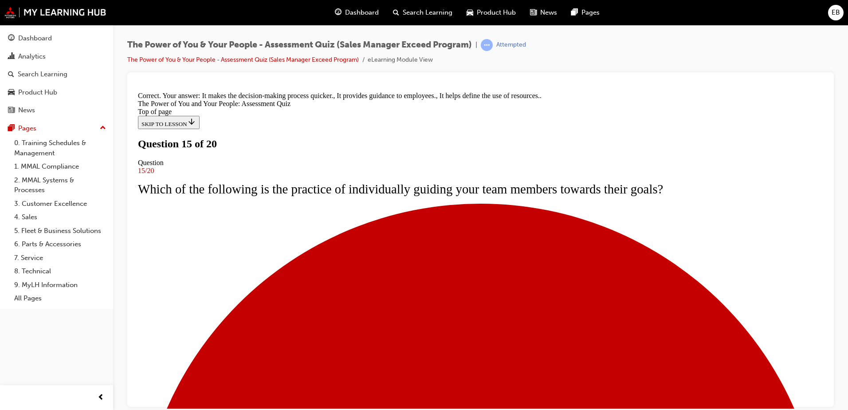
scroll to position [163, 0]
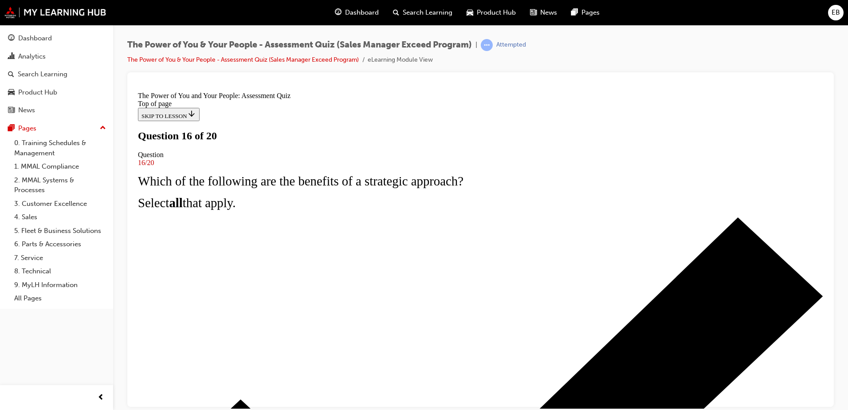
scroll to position [44, 0]
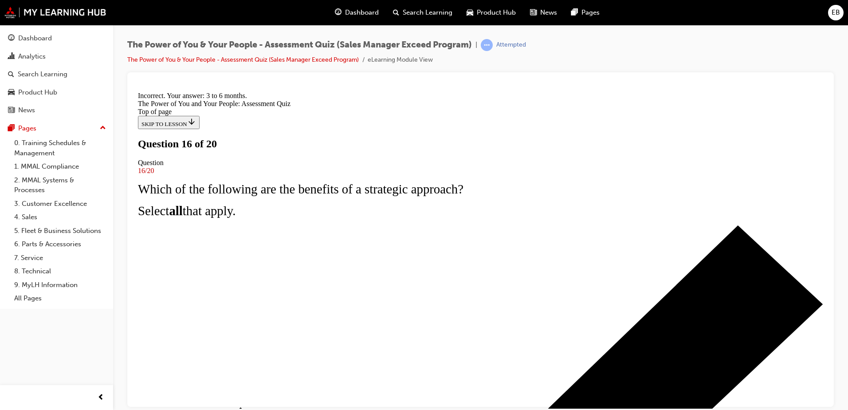
scroll to position [148, 0]
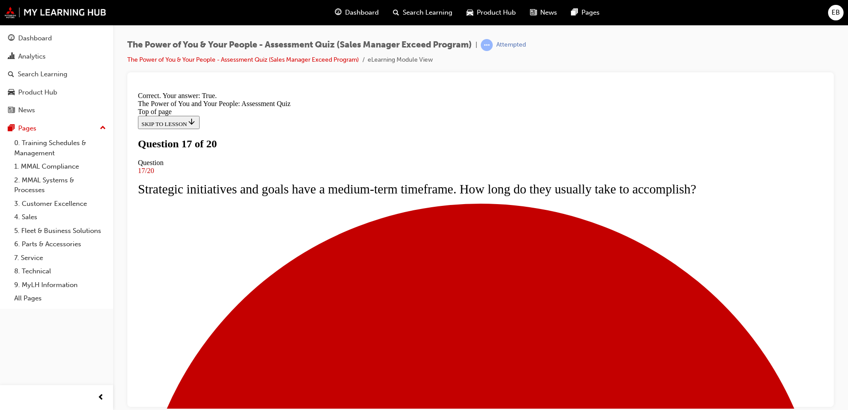
scroll to position [124, 0]
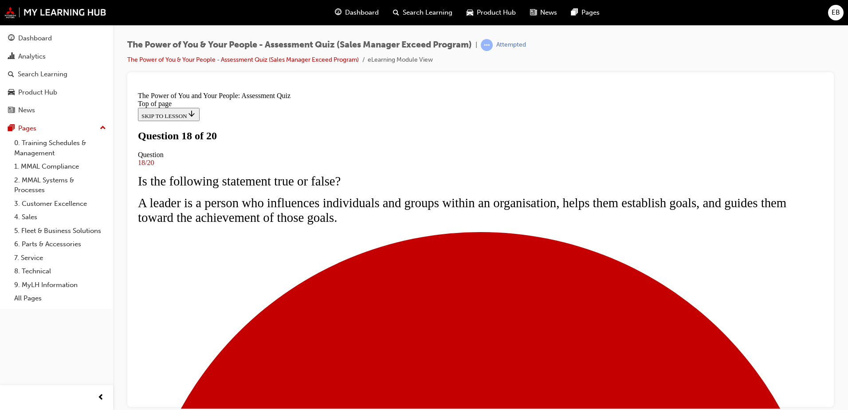
scroll to position [44, 0]
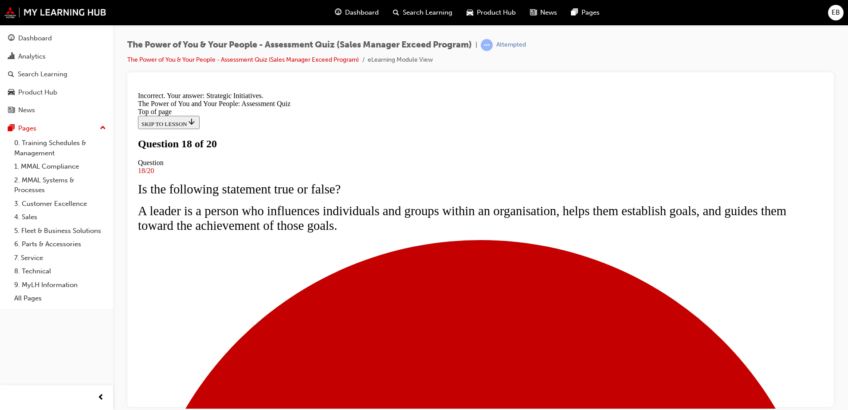
scroll to position [148, 0]
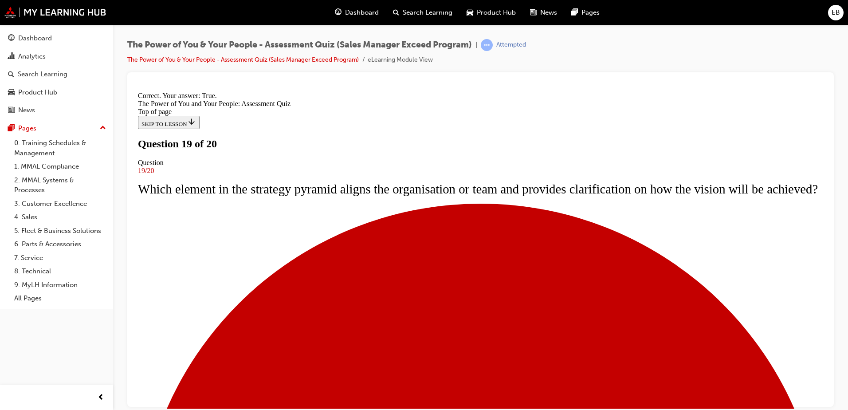
scroll to position [108, 0]
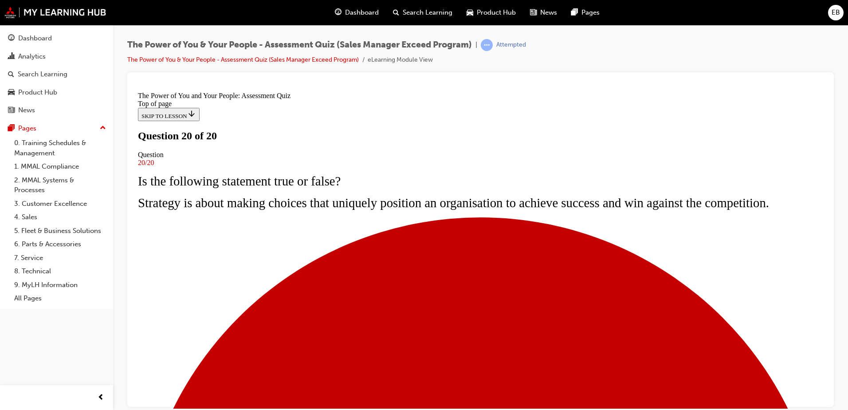
scroll to position [144, 0]
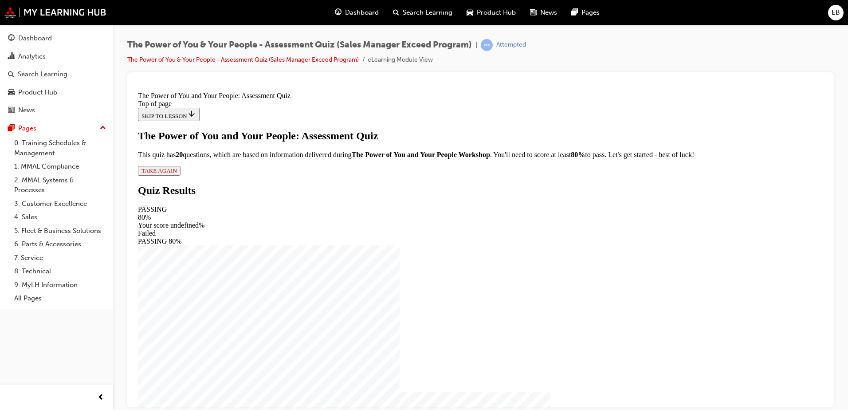
click at [181, 175] on button "TAKE AGAIN" at bounding box center [159, 170] width 43 height 10
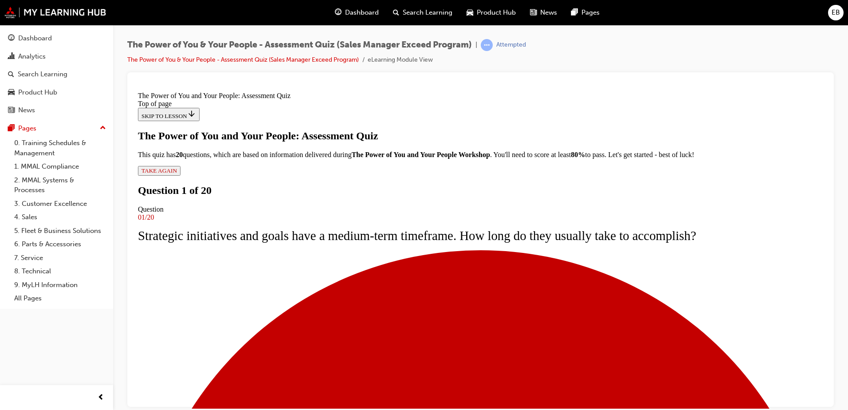
scroll to position [45, 0]
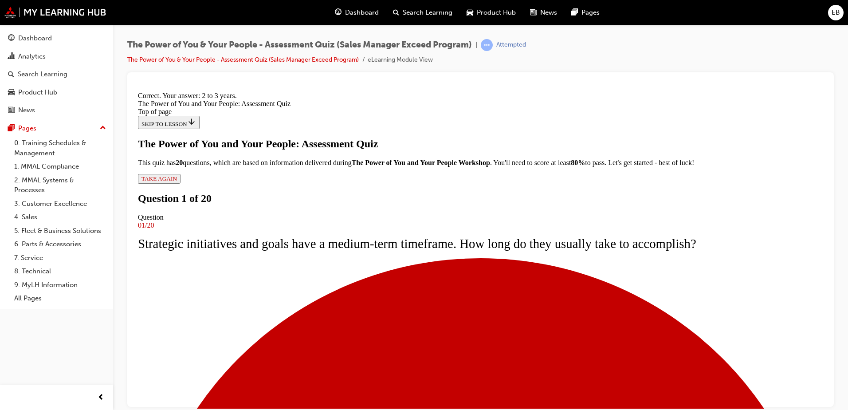
scroll to position [148, 0]
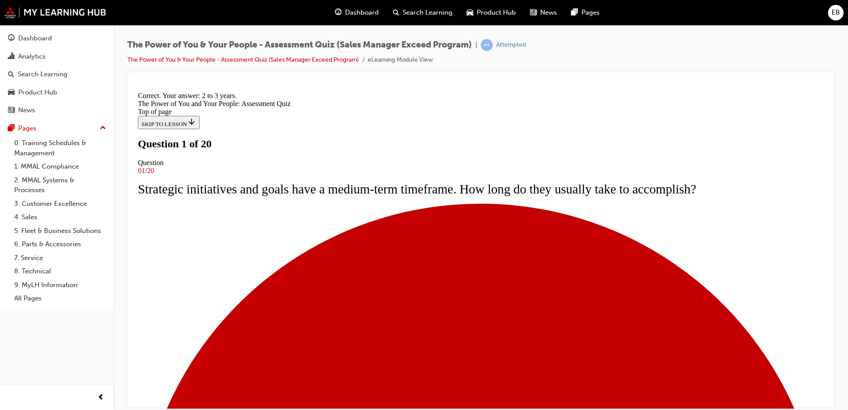
scroll to position [44, 0]
drag, startPoint x: 370, startPoint y: 330, endPoint x: 429, endPoint y: 373, distance: 72.1
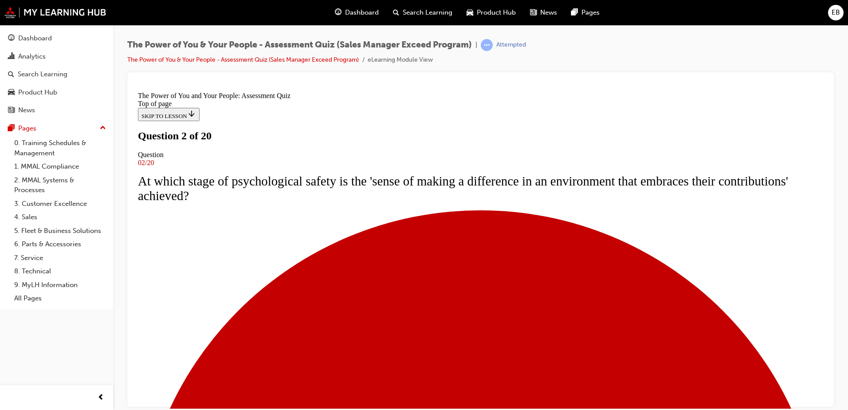
scroll to position [89, 0]
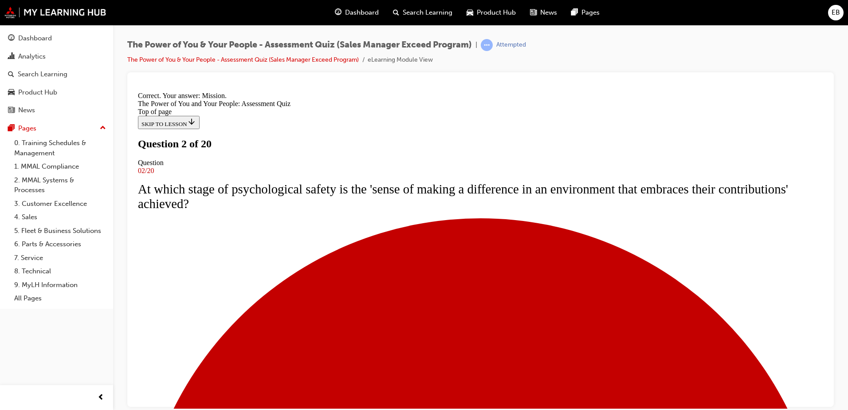
scroll to position [148, 0]
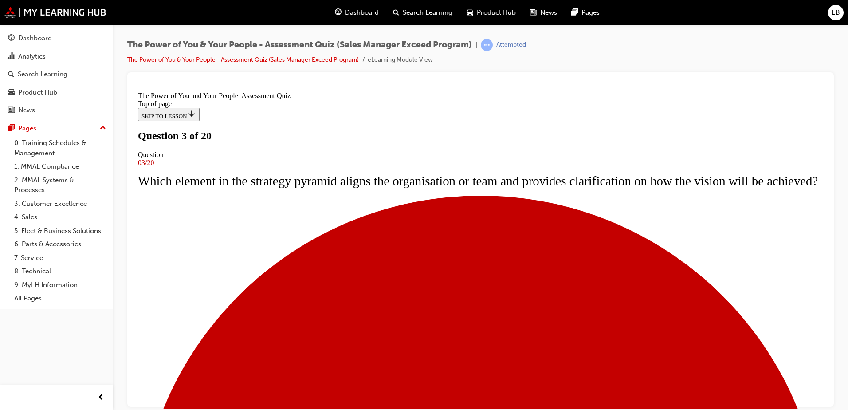
scroll to position [0, 0]
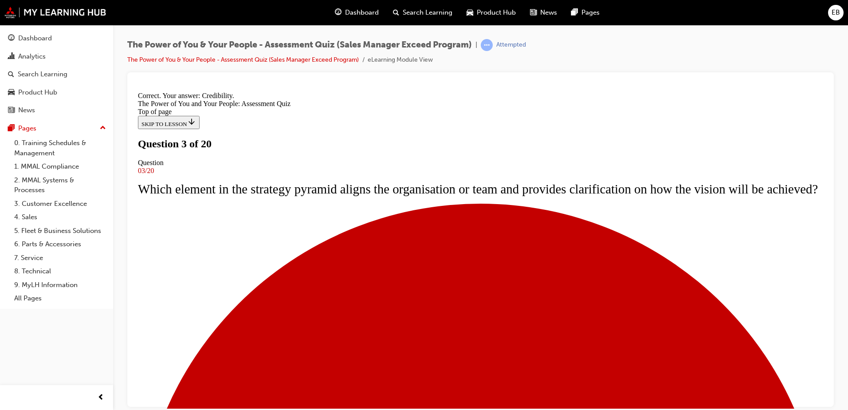
scroll to position [148, 0]
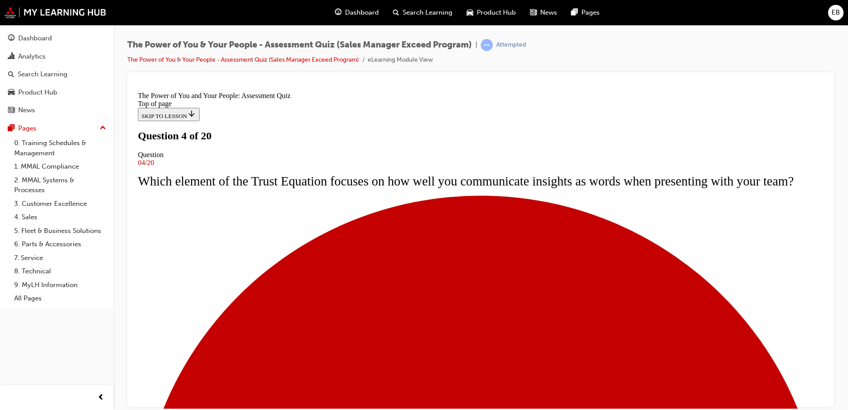
scroll to position [0, 0]
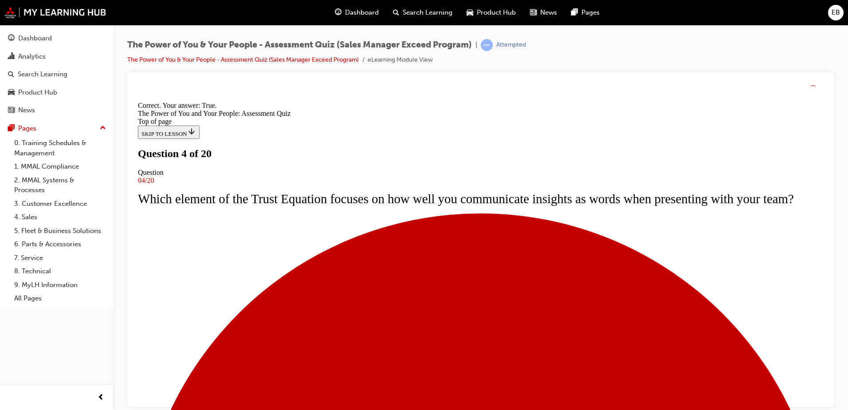
scroll to position [108, 0]
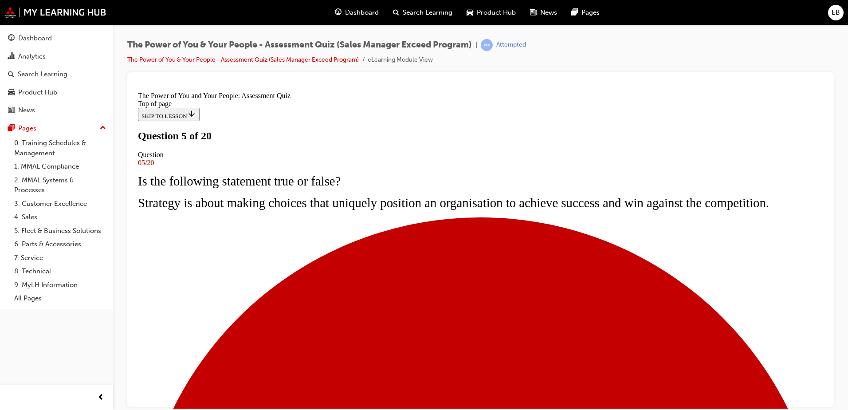
scroll to position [89, 0]
drag, startPoint x: 412, startPoint y: 210, endPoint x: 409, endPoint y: 218, distance: 8.4
drag, startPoint x: 413, startPoint y: 267, endPoint x: 416, endPoint y: 274, distance: 7.9
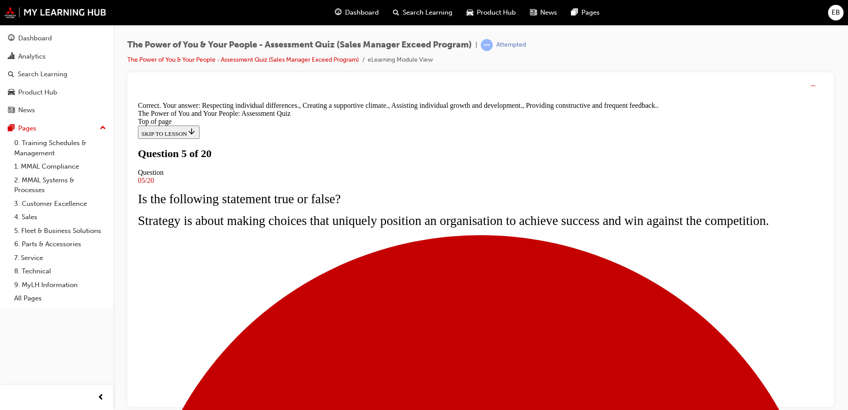
scroll to position [163, 0]
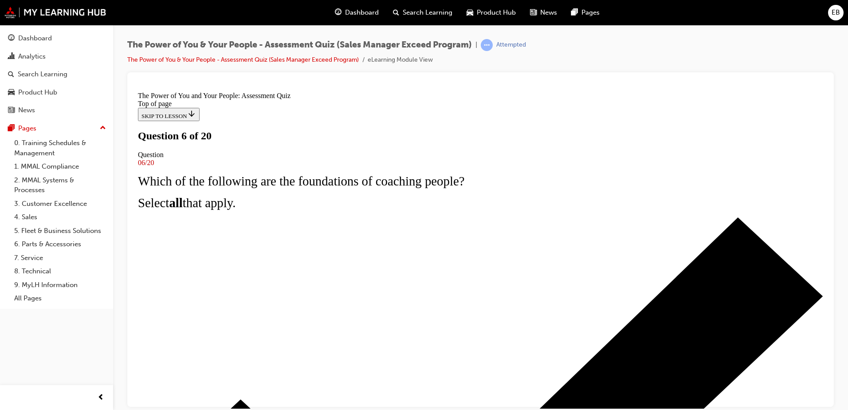
scroll to position [44, 0]
drag, startPoint x: 386, startPoint y: 345, endPoint x: 414, endPoint y: 335, distance: 30.0
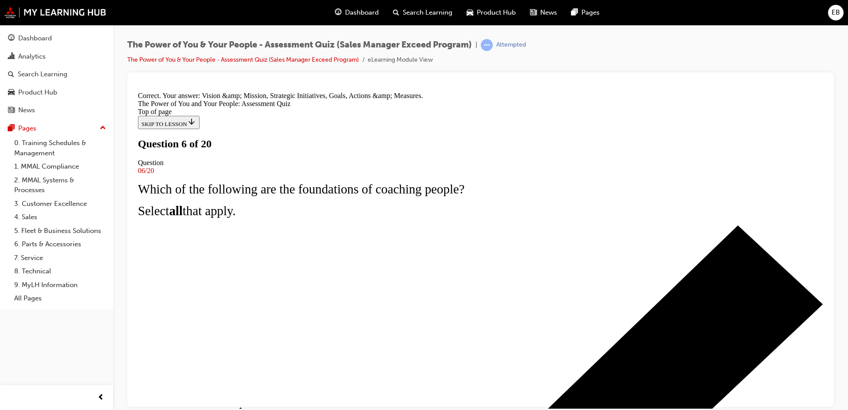
scroll to position [163, 0]
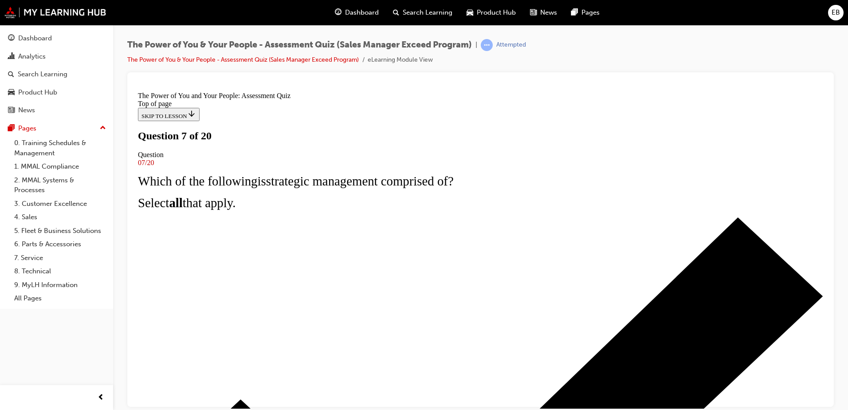
scroll to position [44, 0]
drag, startPoint x: 469, startPoint y: 269, endPoint x: 468, endPoint y: 285, distance: 15.6
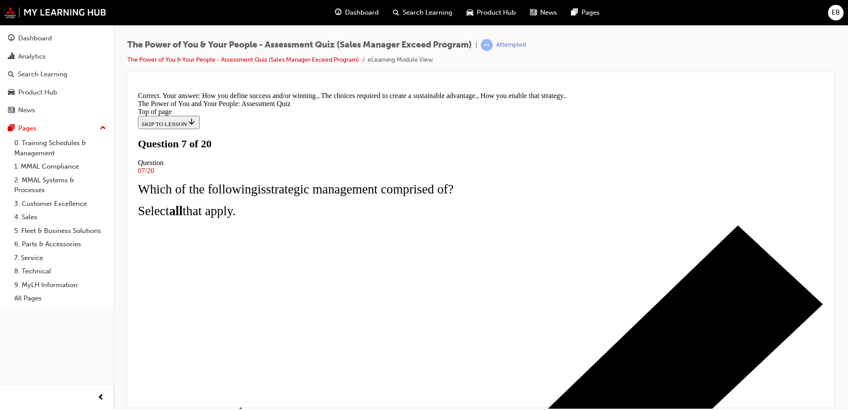
scroll to position [163, 0]
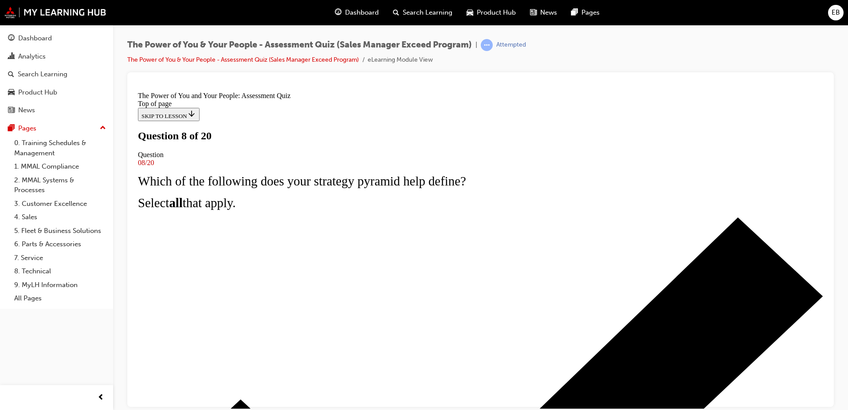
scroll to position [44, 0]
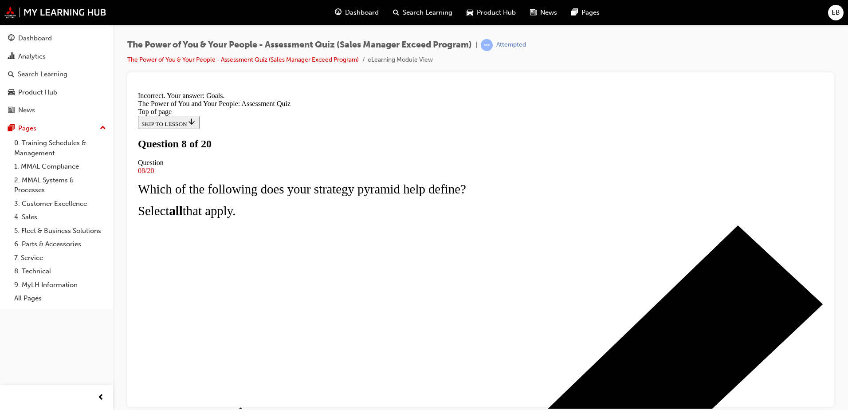
scroll to position [148, 0]
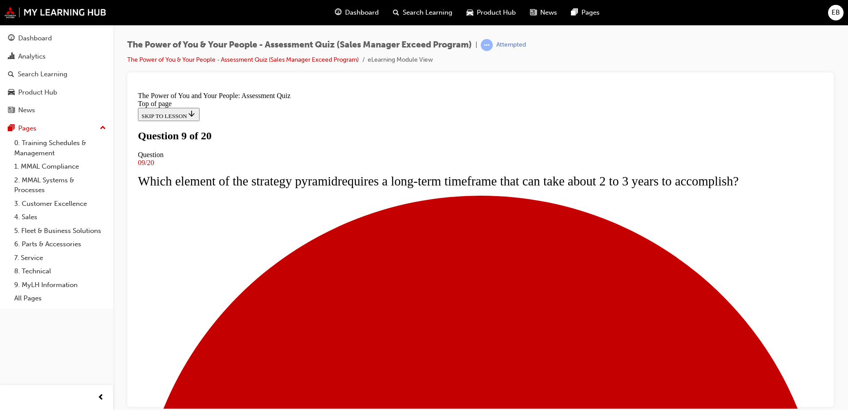
scroll to position [89, 0]
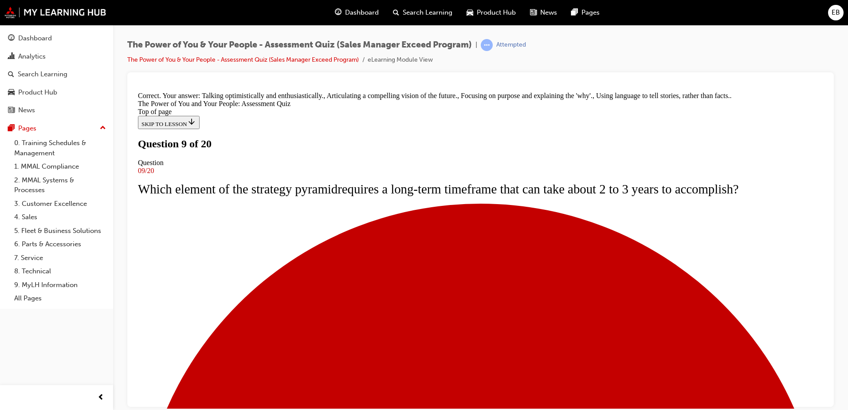
scroll to position [163, 0]
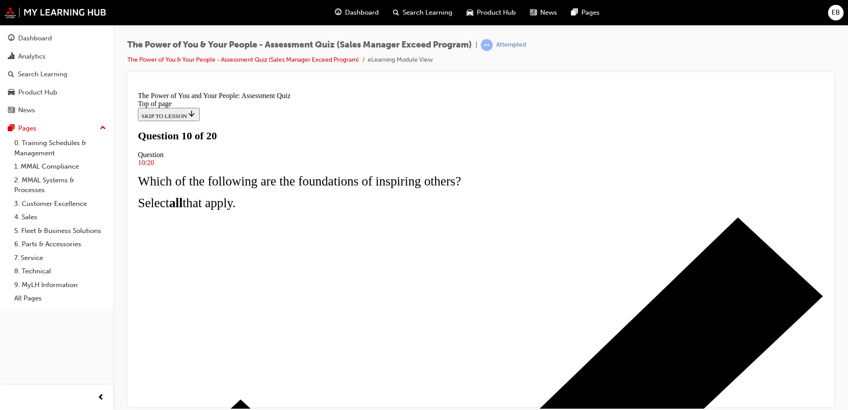
scroll to position [44, 0]
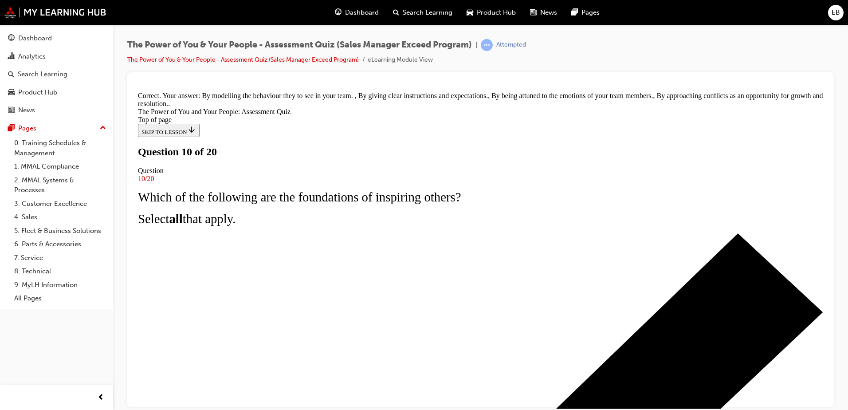
scroll to position [163, 0]
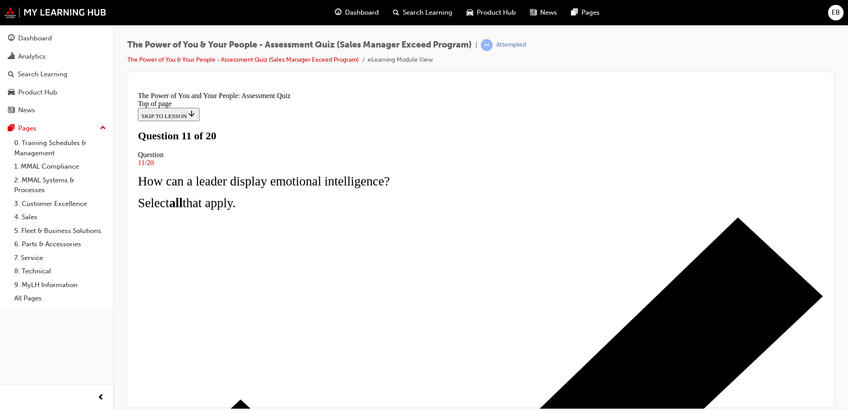
scroll to position [44, 0]
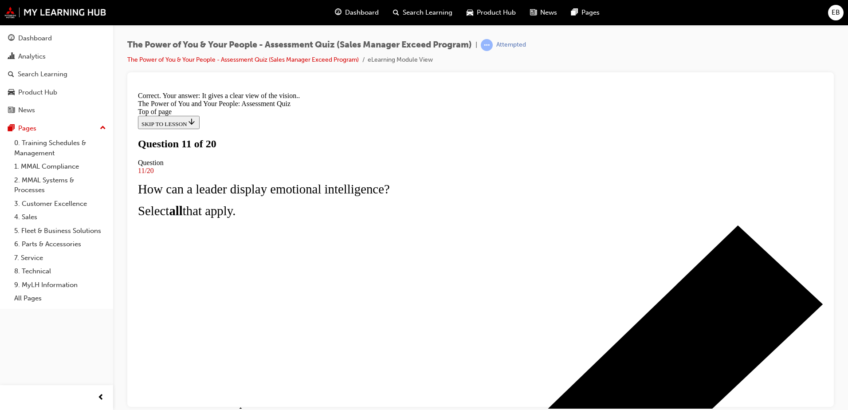
scroll to position [132, 0]
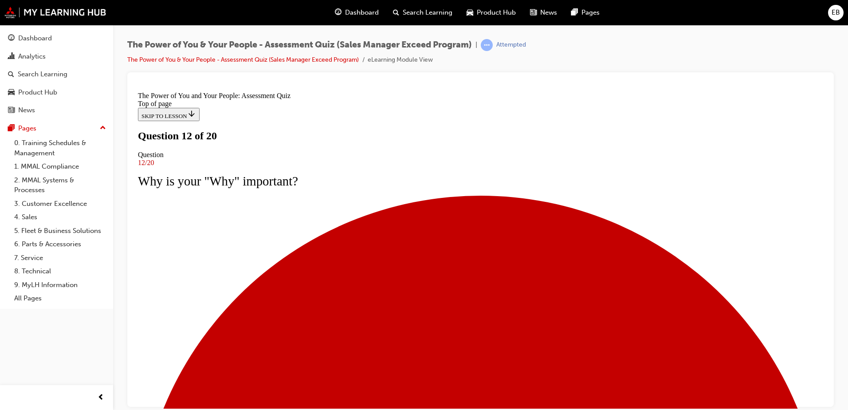
scroll to position [44, 0]
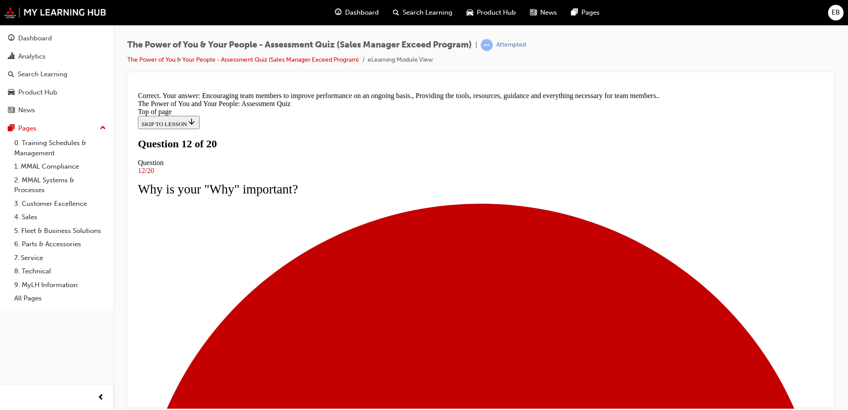
scroll to position [181, 0]
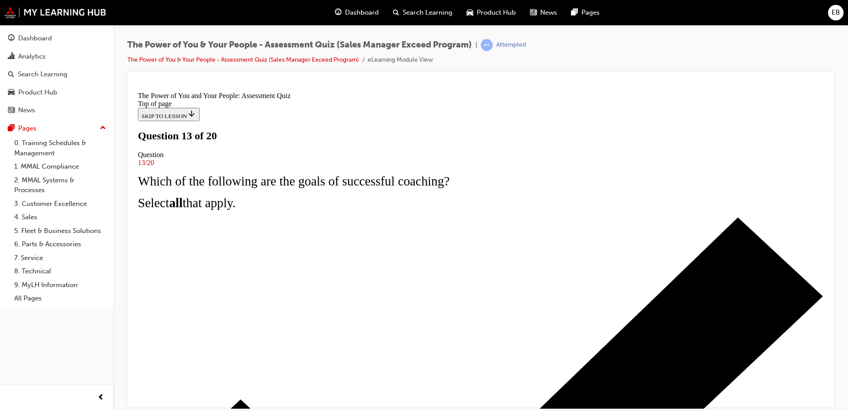
scroll to position [44, 0]
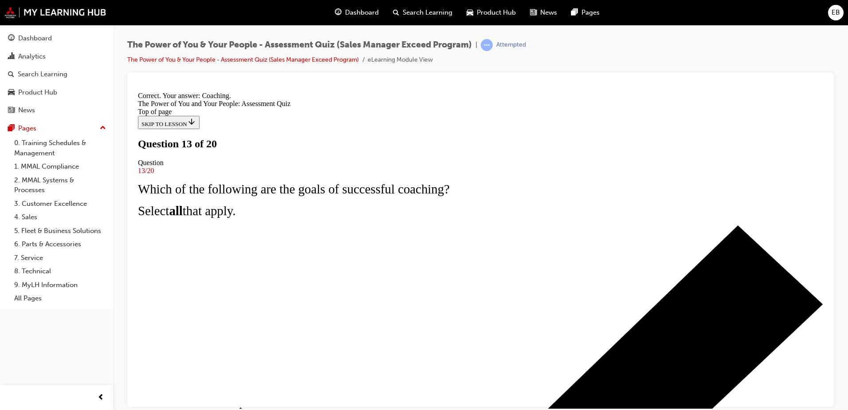
scroll to position [148, 0]
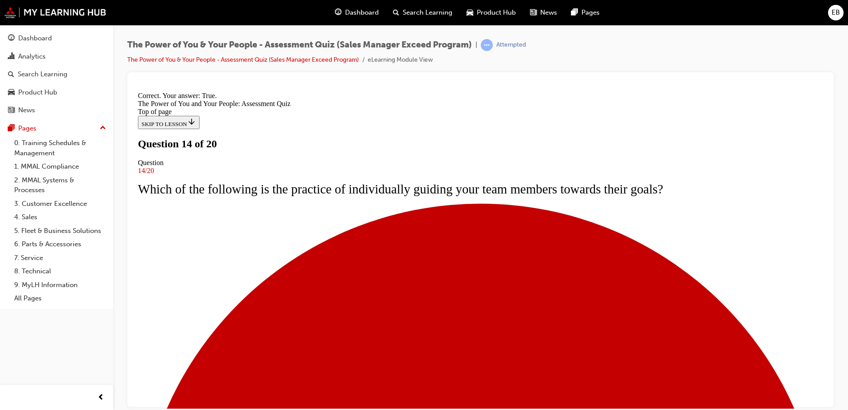
scroll to position [124, 0]
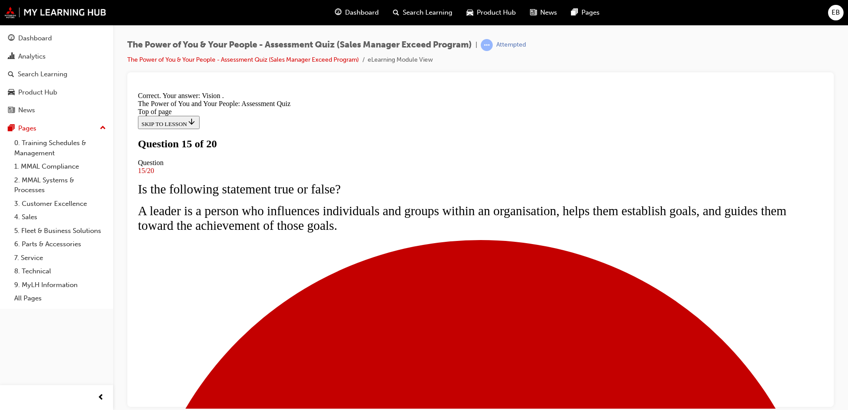
scroll to position [148, 0]
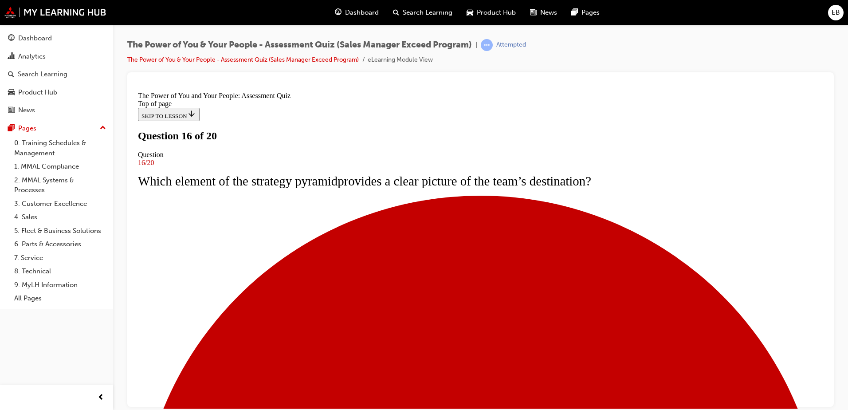
scroll to position [44, 0]
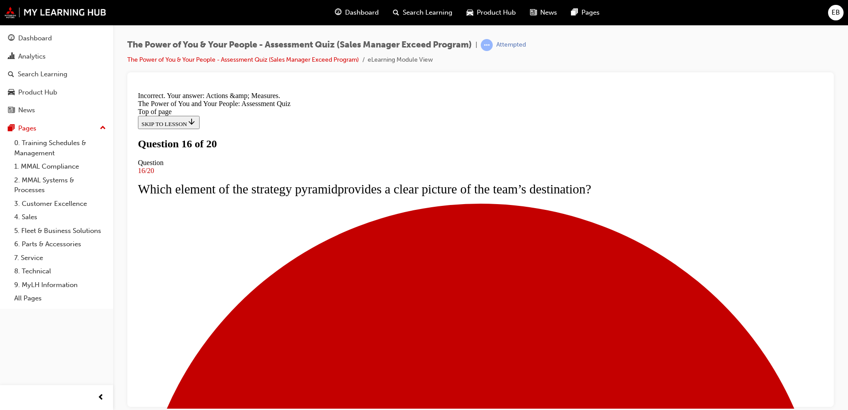
scroll to position [132, 0]
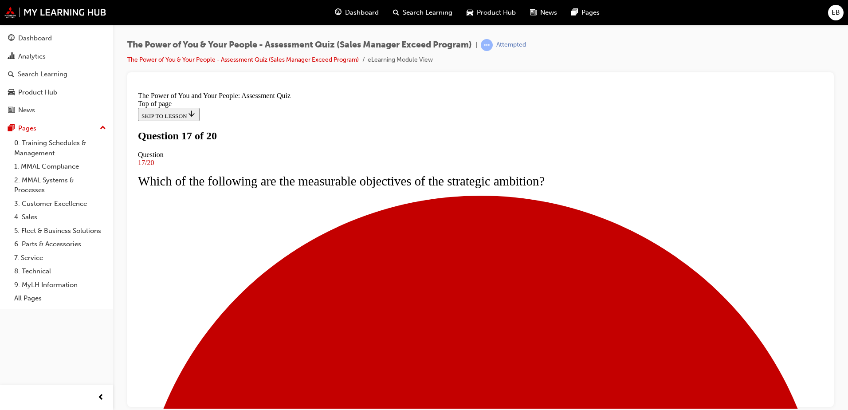
scroll to position [44, 0]
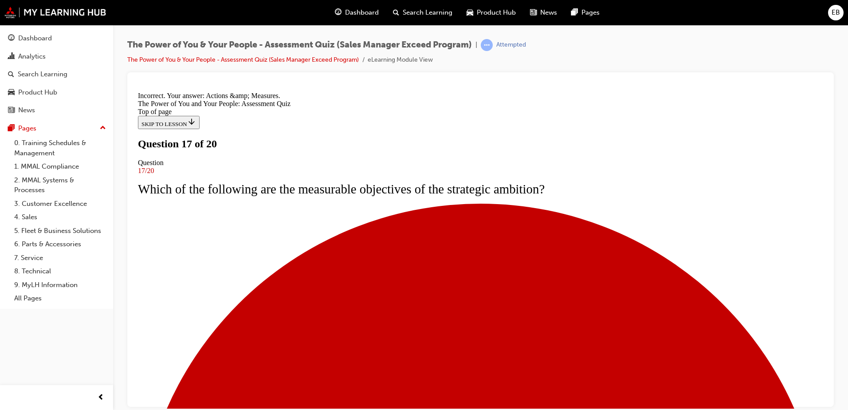
scroll to position [148, 0]
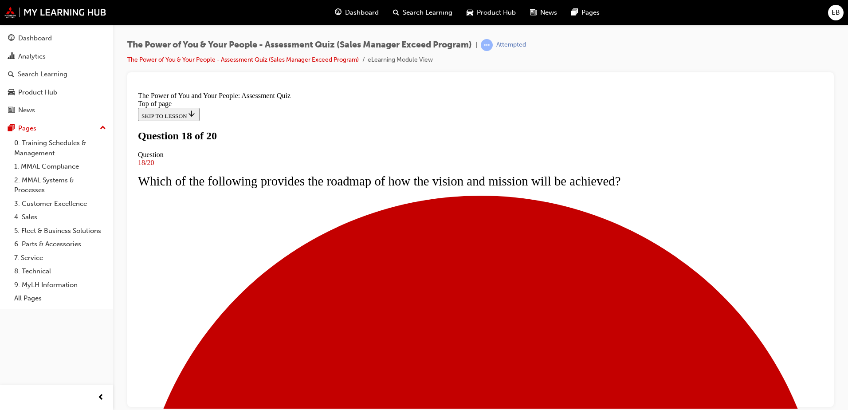
scroll to position [44, 0]
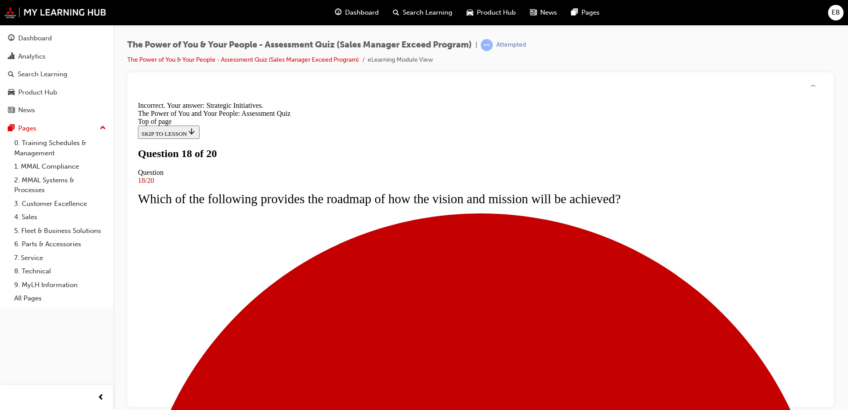
scroll to position [148, 0]
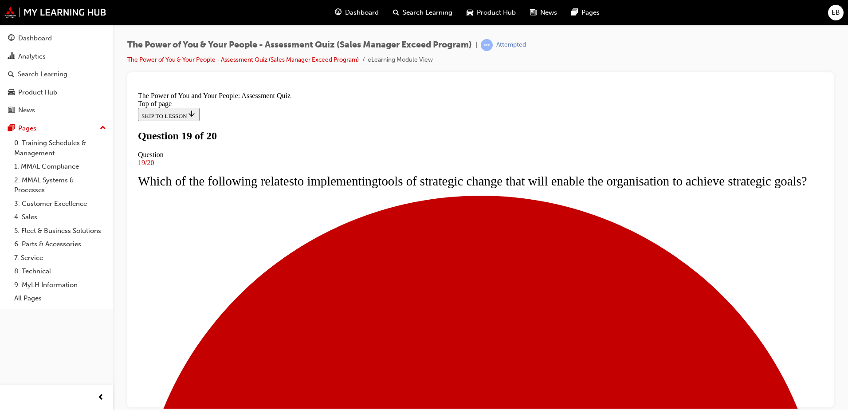
scroll to position [44, 0]
drag, startPoint x: 433, startPoint y: 350, endPoint x: 444, endPoint y: 350, distance: 11.5
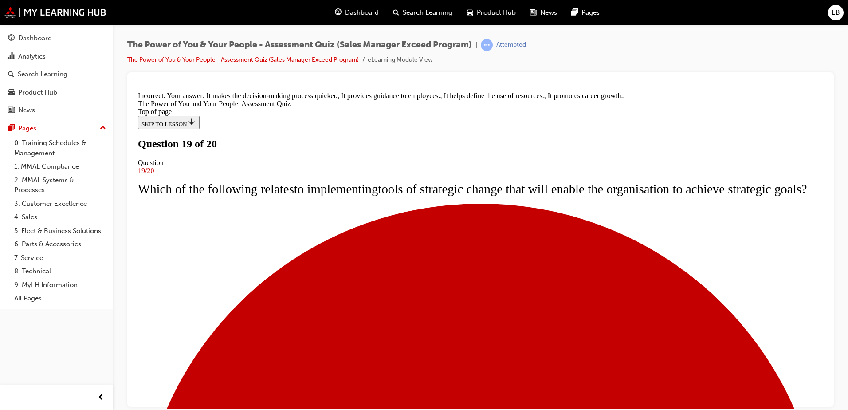
scroll to position [163, 0]
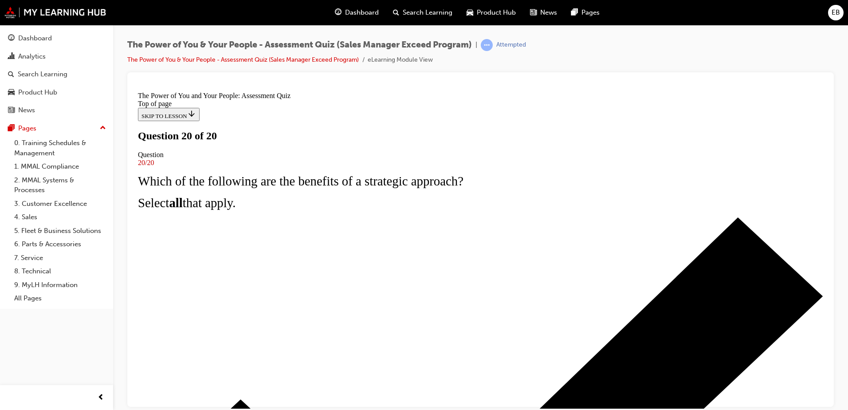
scroll to position [144, 0]
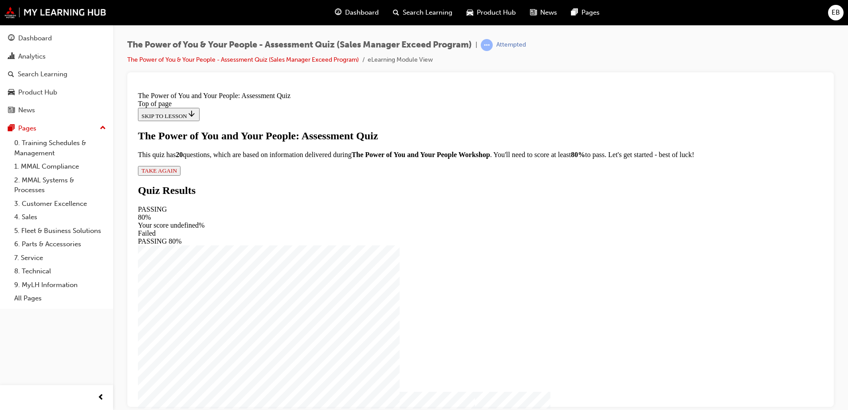
scroll to position [1, 0]
click at [181, 175] on button "TAKE AGAIN" at bounding box center [159, 170] width 43 height 10
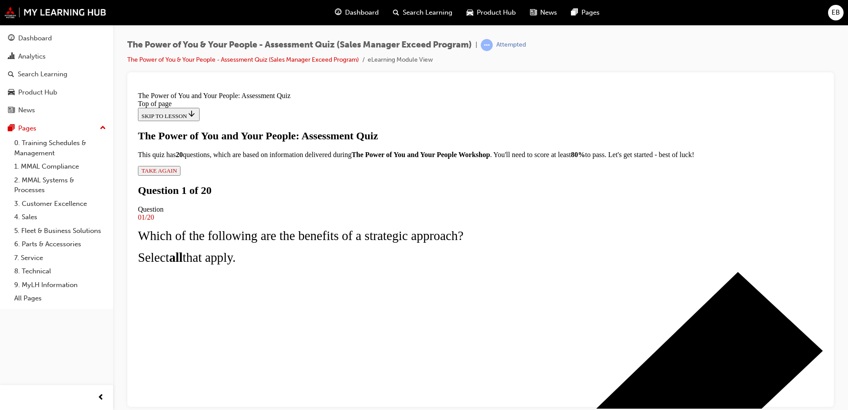
scroll to position [45, 0]
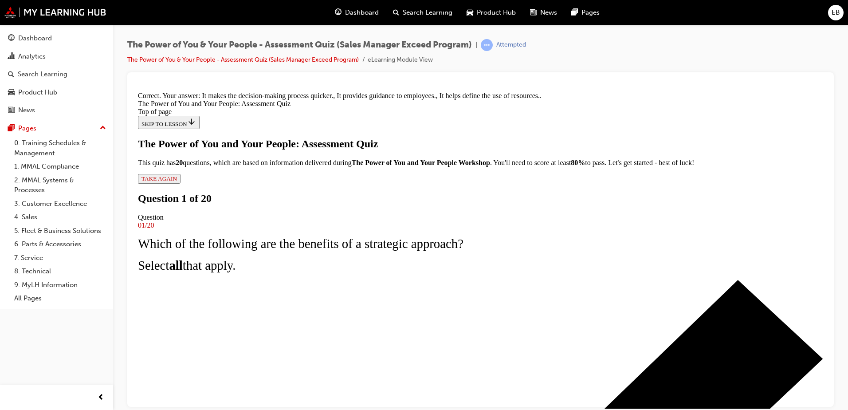
scroll to position [163, 0]
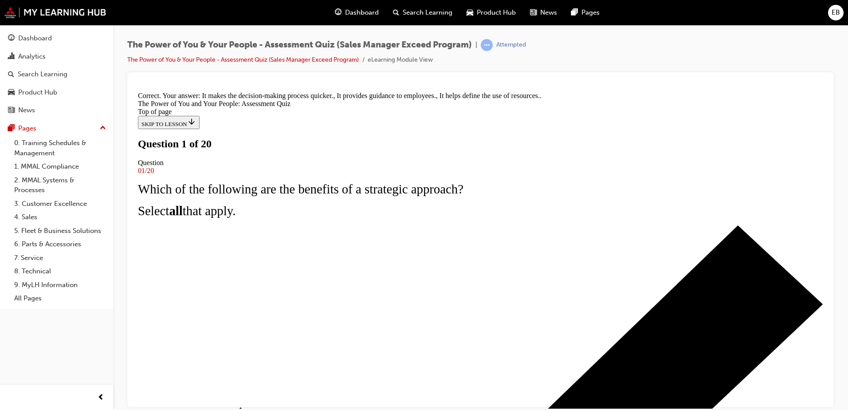
scroll to position [44, 0]
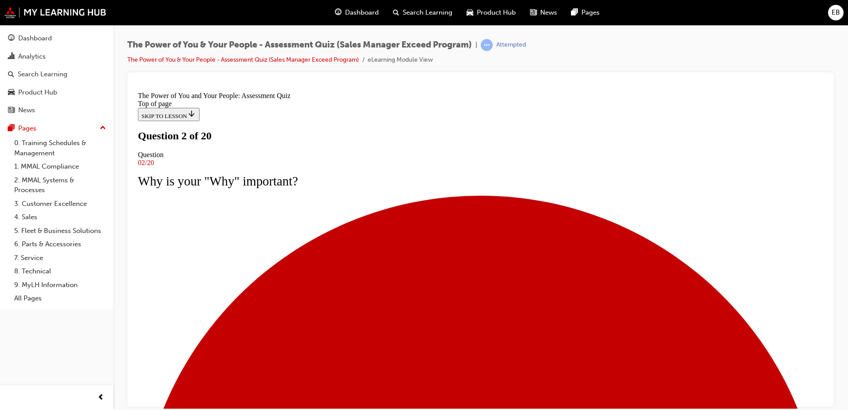
scroll to position [119, 0]
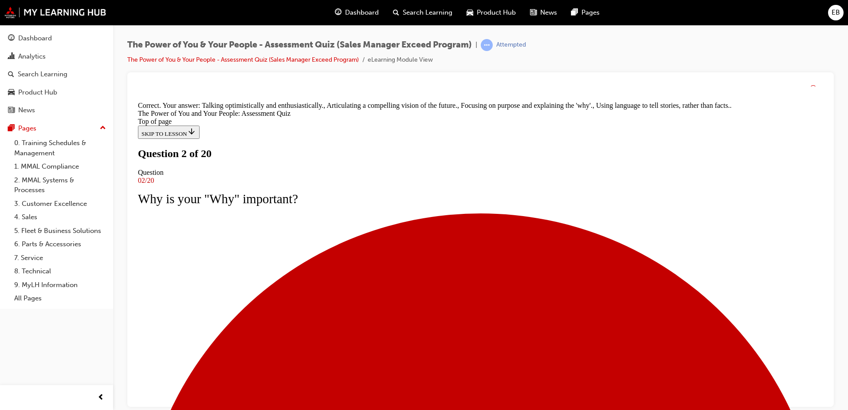
scroll to position [163, 0]
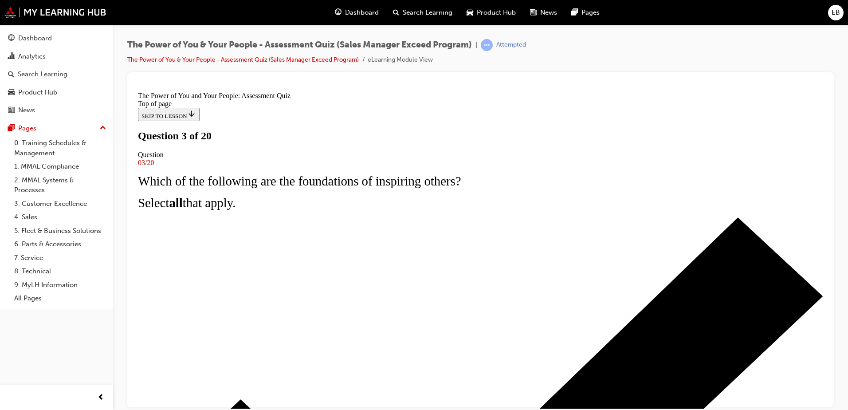
scroll to position [44, 0]
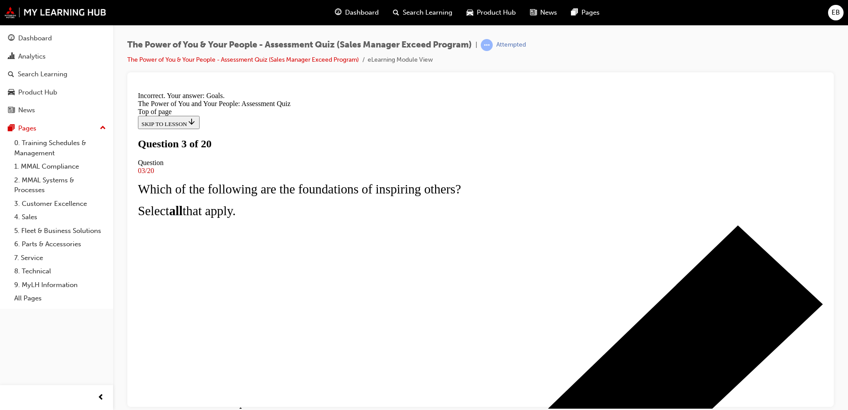
scroll to position [148, 0]
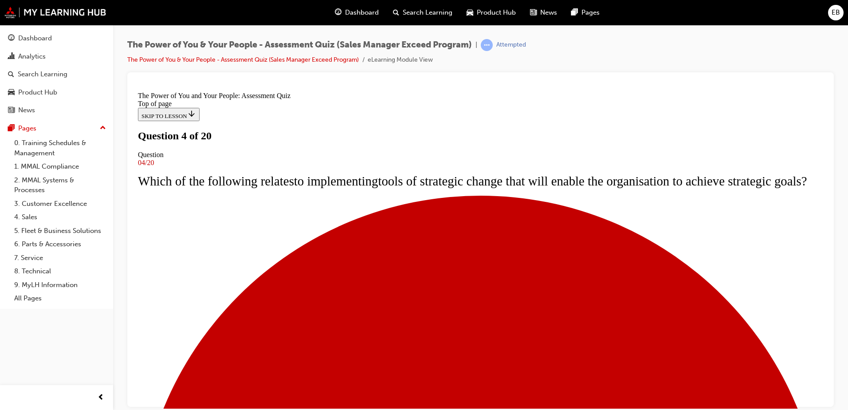
scroll to position [44, 0]
drag, startPoint x: 410, startPoint y: 234, endPoint x: 417, endPoint y: 279, distance: 45.4
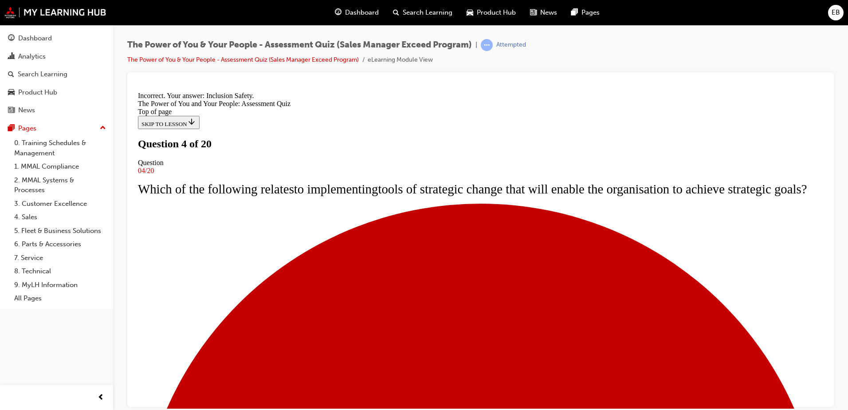
scroll to position [148, 0]
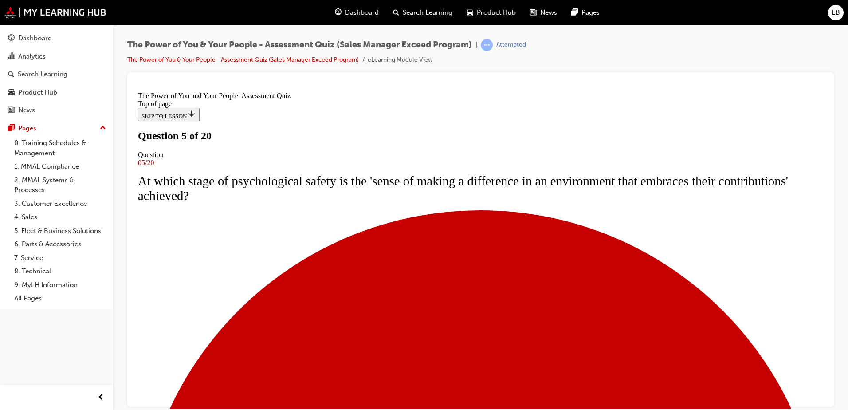
scroll to position [44, 0]
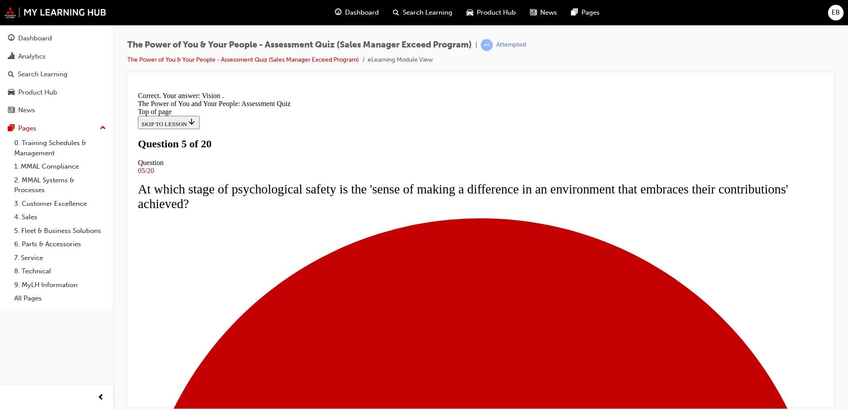
scroll to position [148, 0]
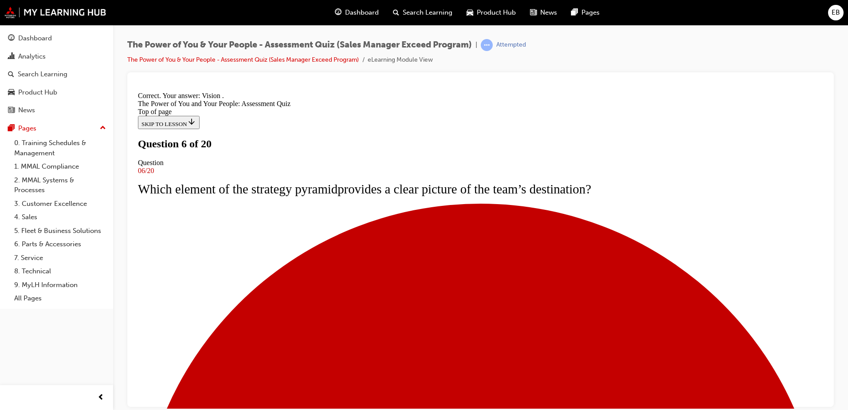
scroll to position [0, 0]
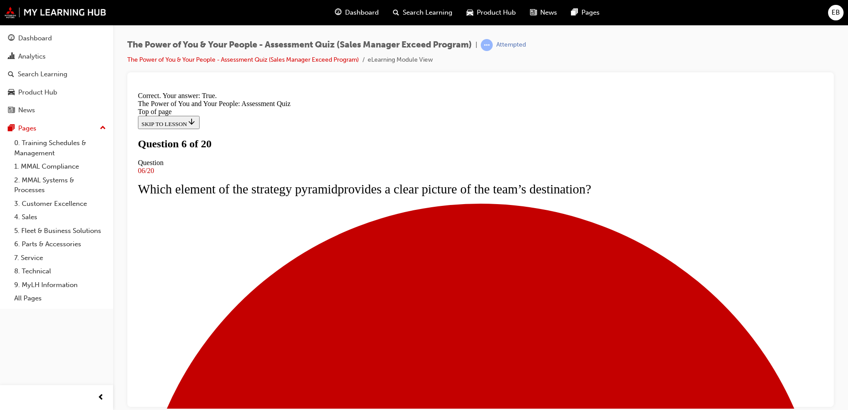
scroll to position [124, 0]
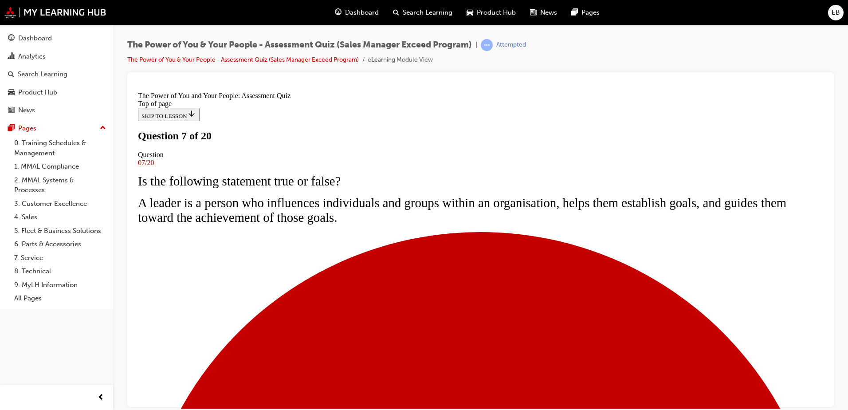
scroll to position [44, 0]
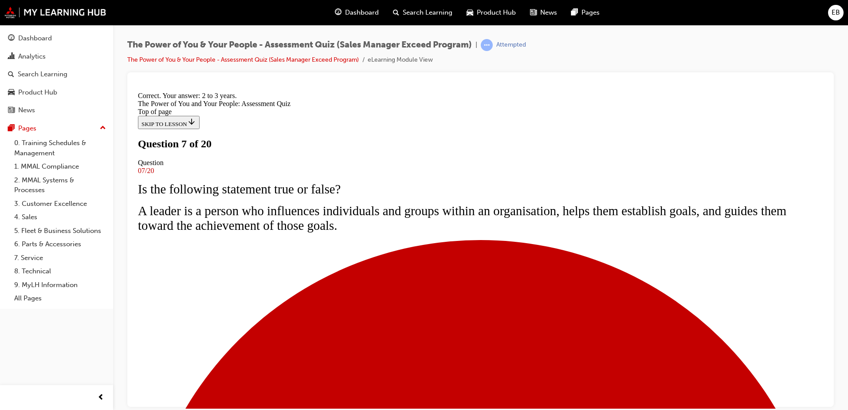
scroll to position [148, 0]
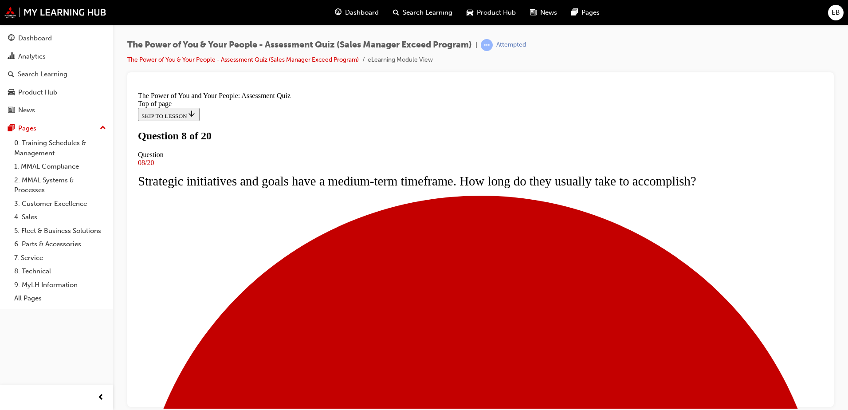
scroll to position [44, 0]
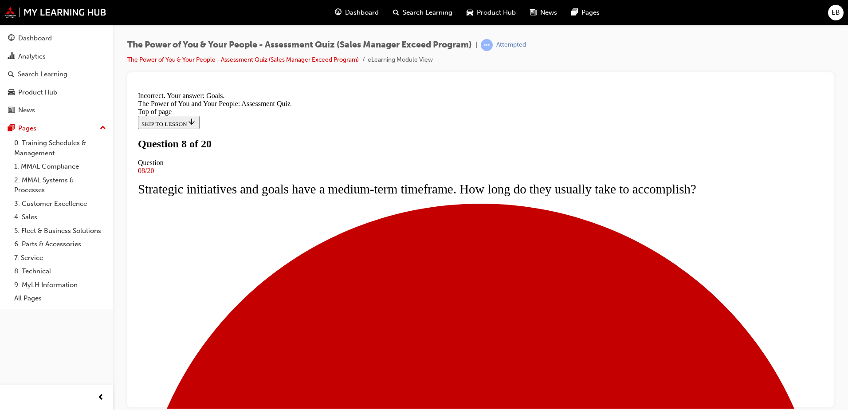
scroll to position [148, 0]
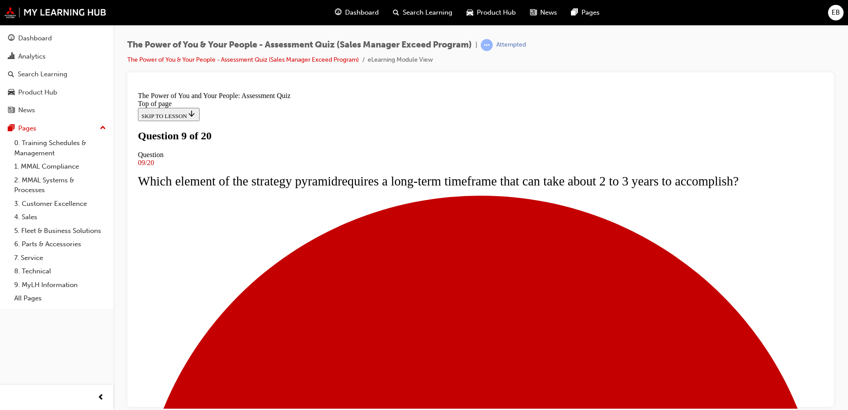
scroll to position [44, 0]
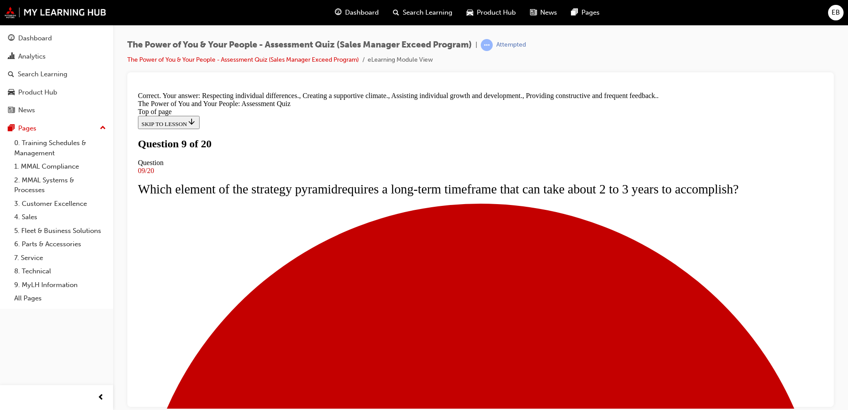
scroll to position [163, 0]
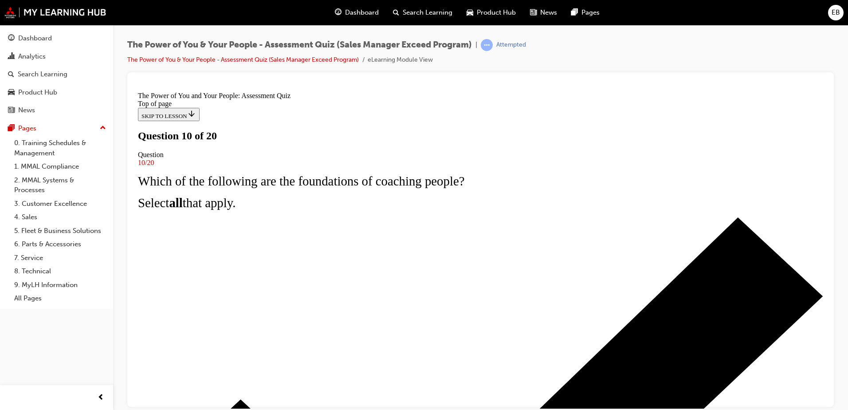
scroll to position [44, 0]
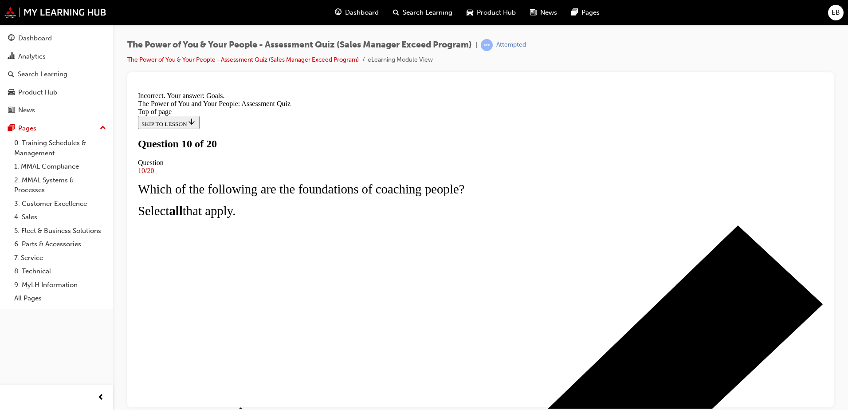
scroll to position [148, 0]
